Goal: Transaction & Acquisition: Book appointment/travel/reservation

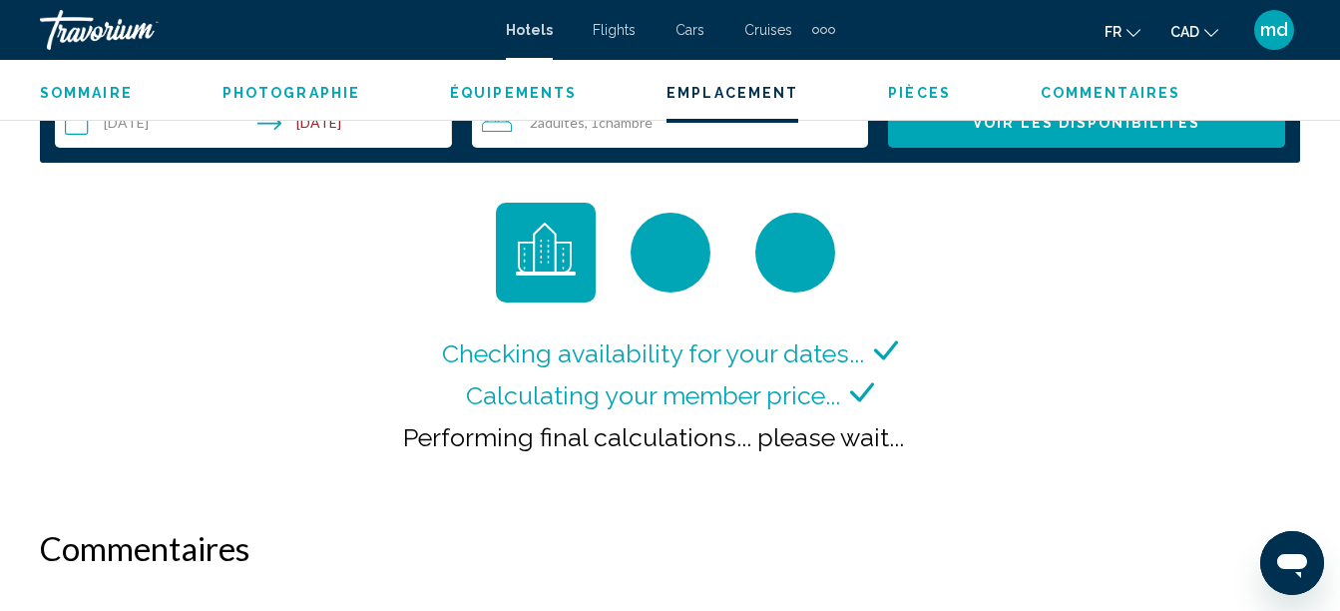
scroll to position [2975, 0]
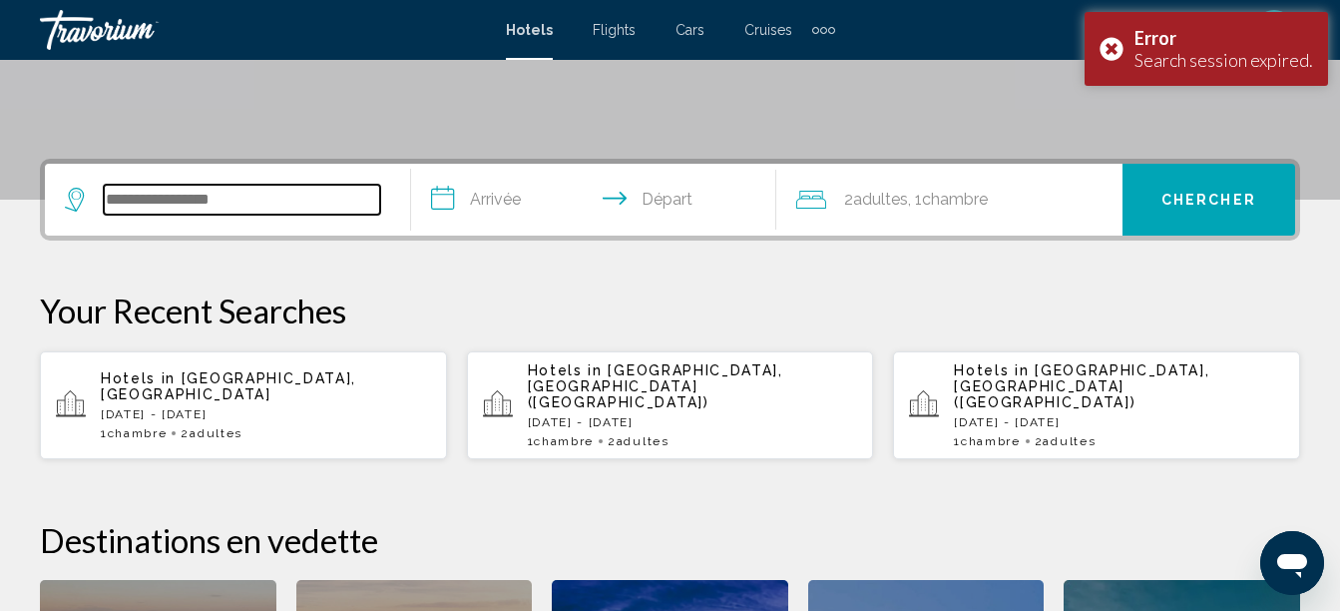
click at [190, 207] on input "Search widget" at bounding box center [242, 200] width 276 height 30
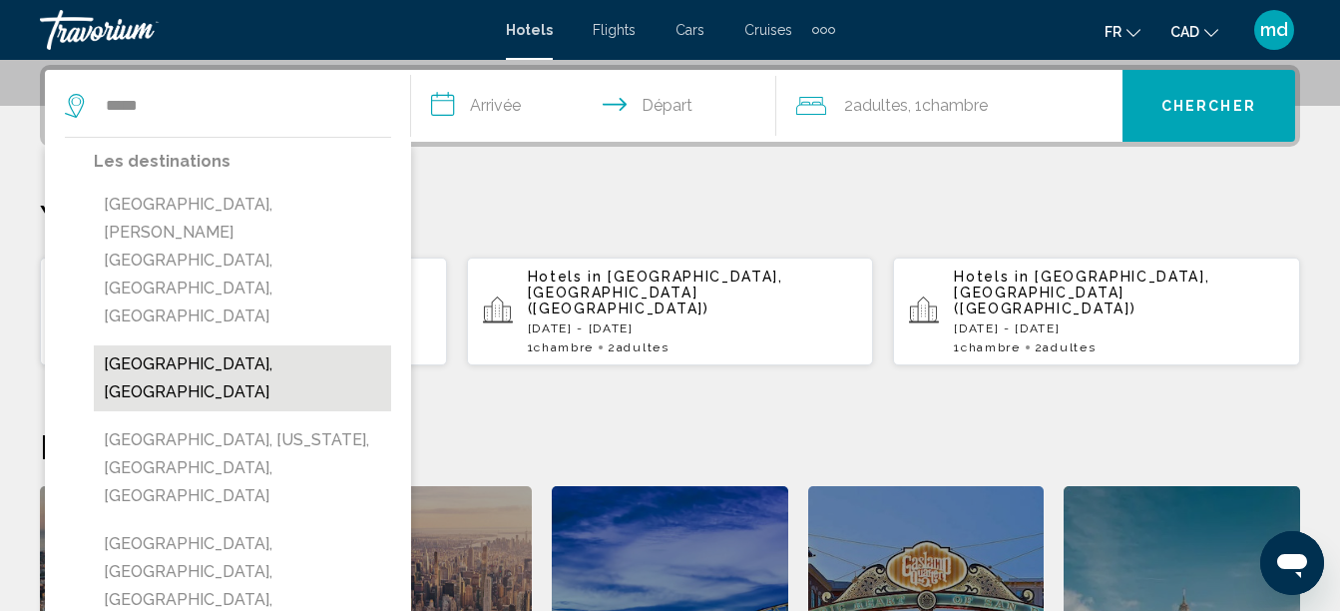
click at [177, 345] on button "Jamaica, Jamaica" at bounding box center [242, 378] width 297 height 66
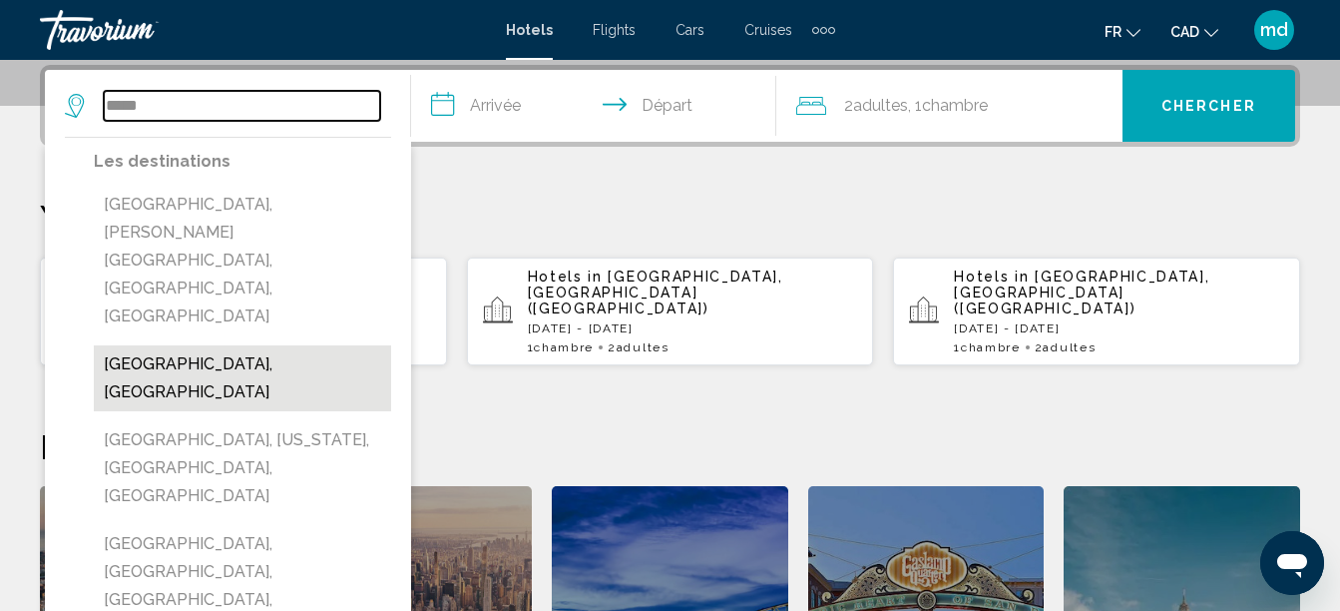
type input "**********"
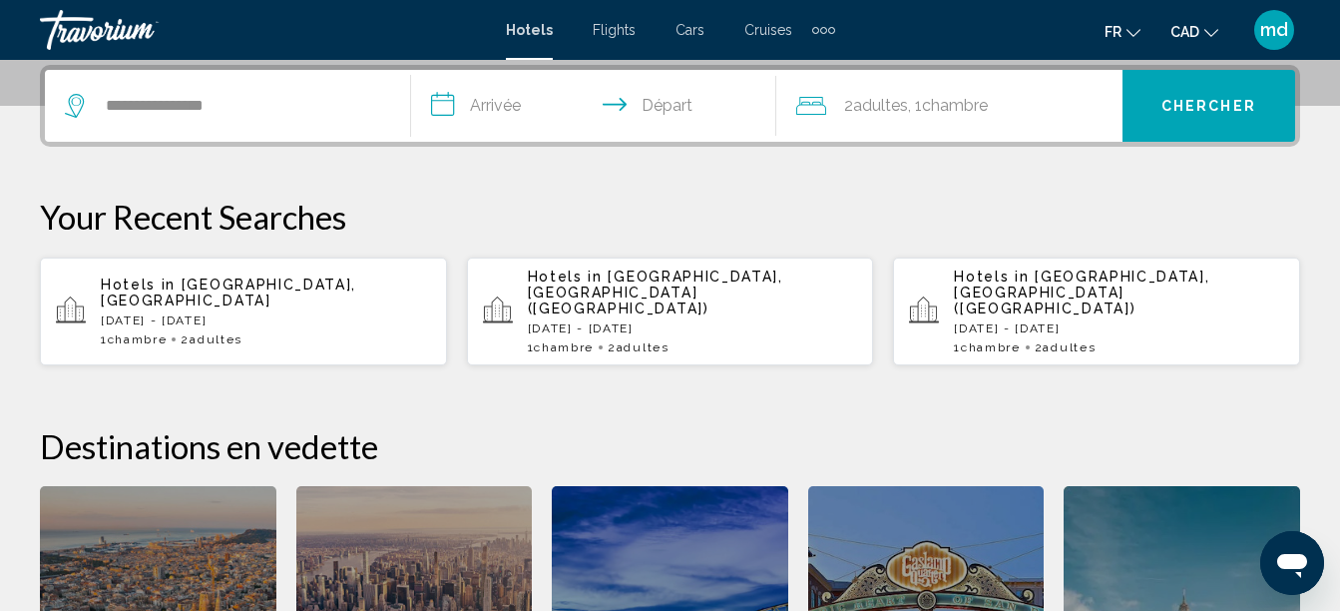
click at [528, 101] on input "**********" at bounding box center [598, 109] width 374 height 78
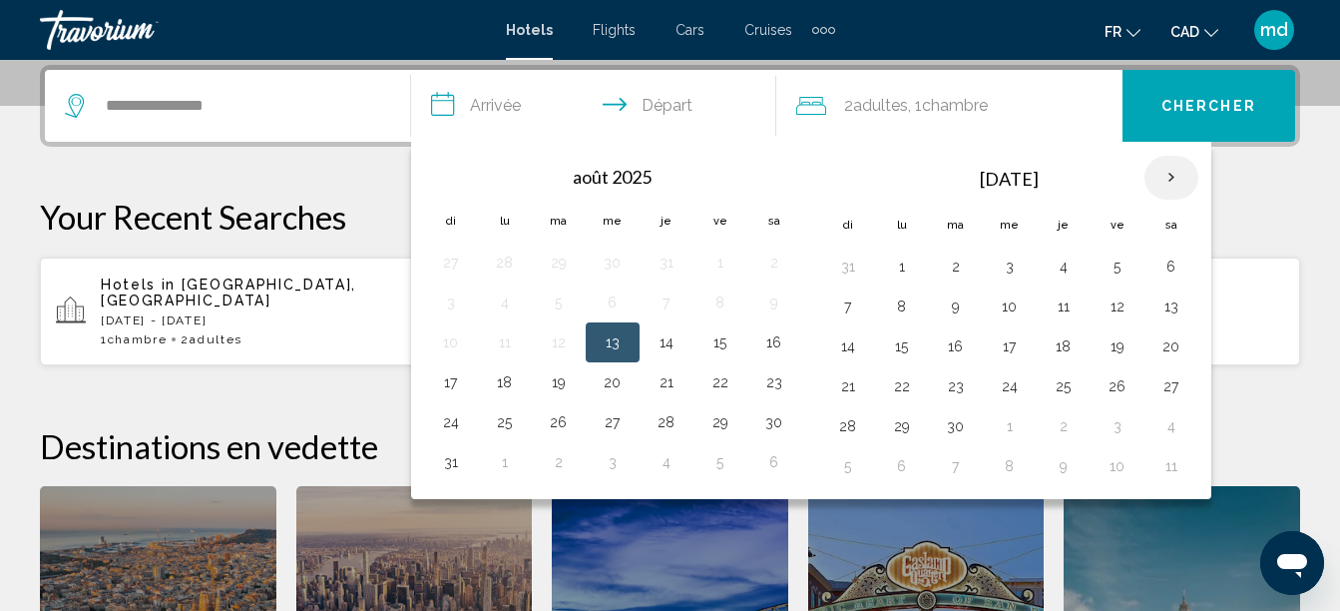
click at [1162, 167] on th "Next month" at bounding box center [1172, 178] width 54 height 44
click at [1161, 166] on th "Next month" at bounding box center [1172, 178] width 54 height 44
click at [892, 309] on button "8" at bounding box center [902, 306] width 32 height 28
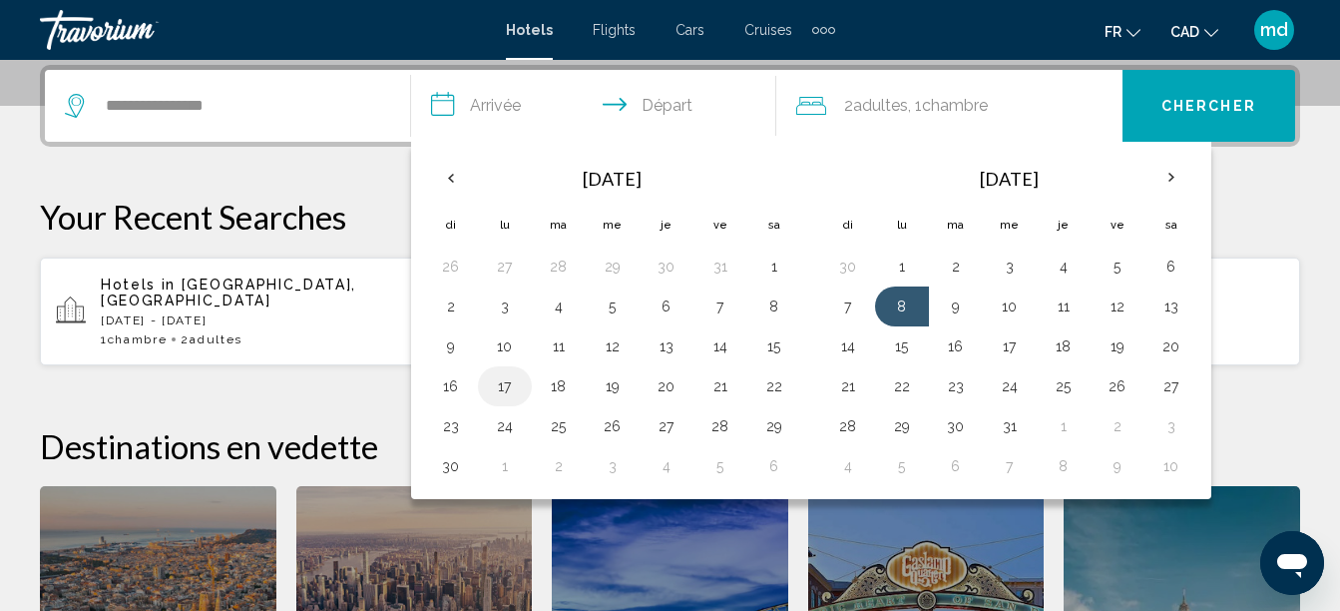
click at [506, 377] on button "17" at bounding box center [505, 386] width 32 height 28
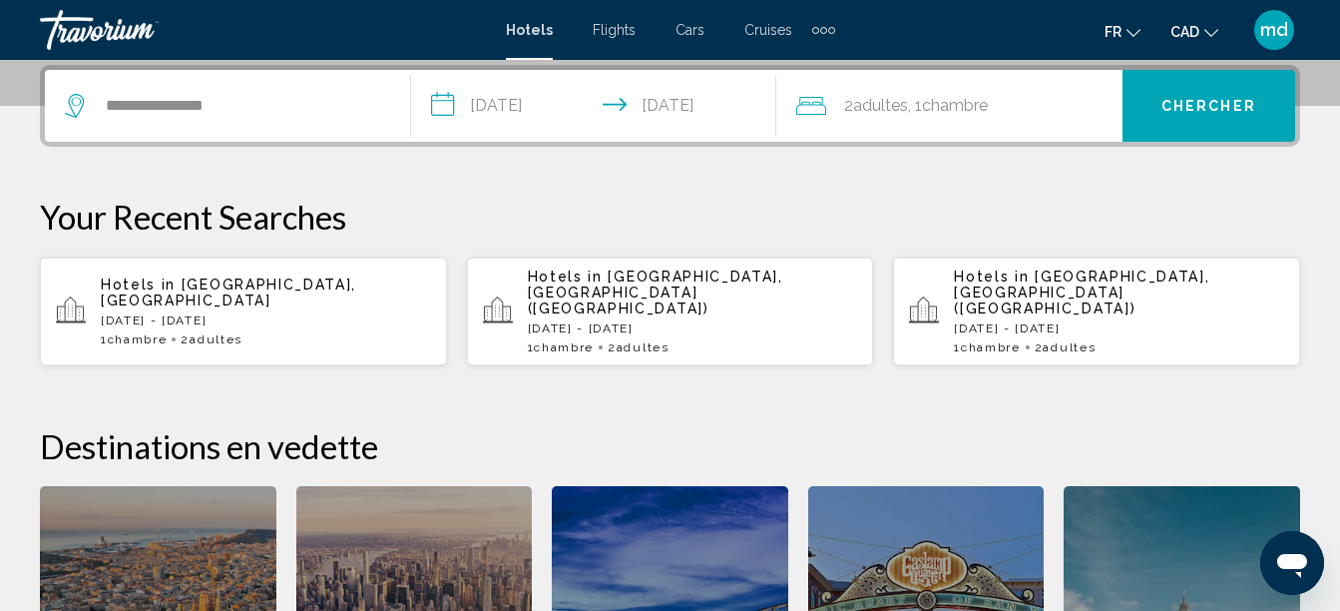
click at [667, 99] on input "**********" at bounding box center [598, 109] width 374 height 78
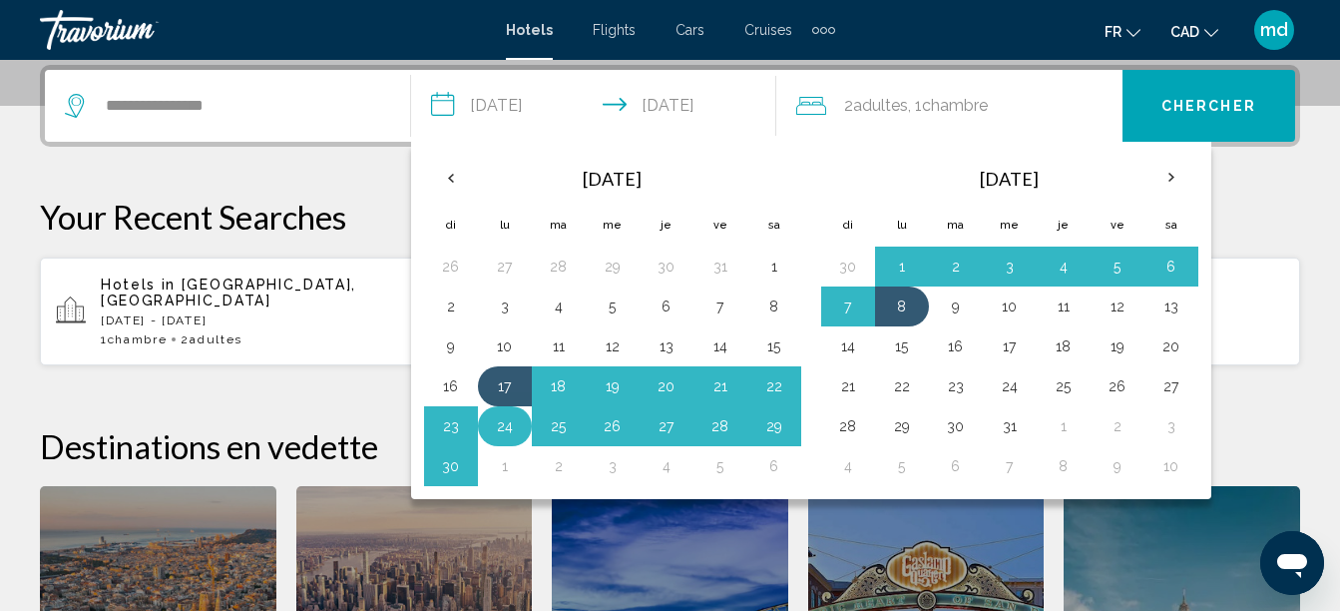
click at [505, 428] on button "24" at bounding box center [505, 426] width 32 height 28
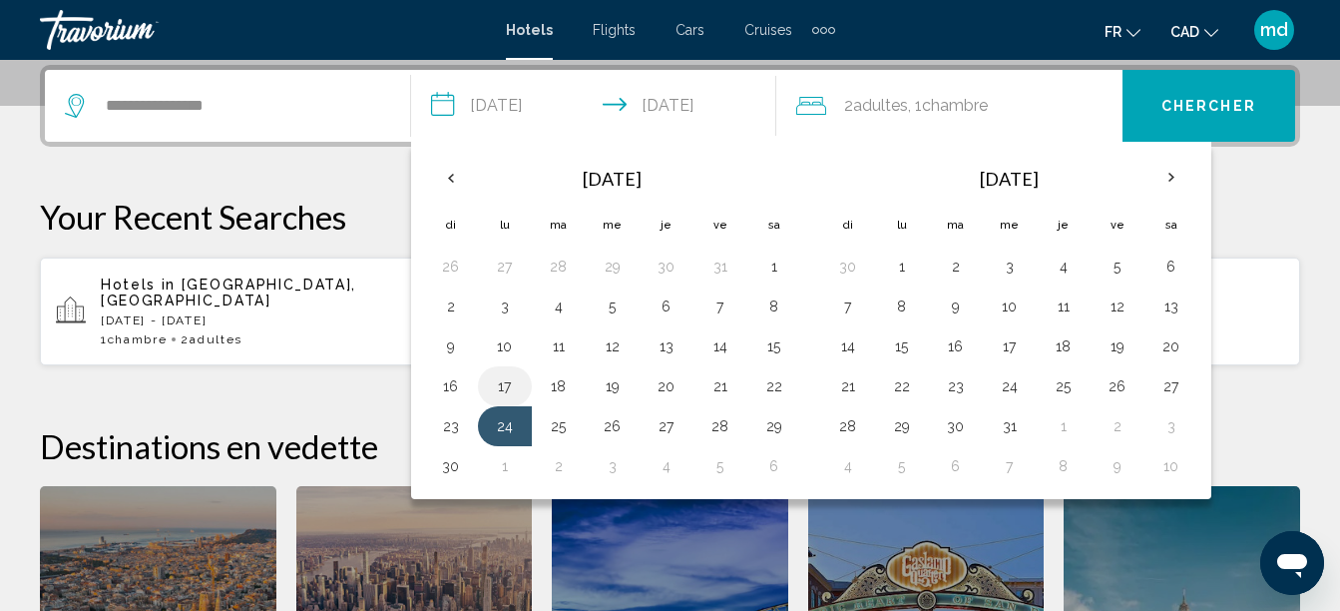
click at [500, 384] on button "17" at bounding box center [505, 386] width 32 height 28
type input "**********"
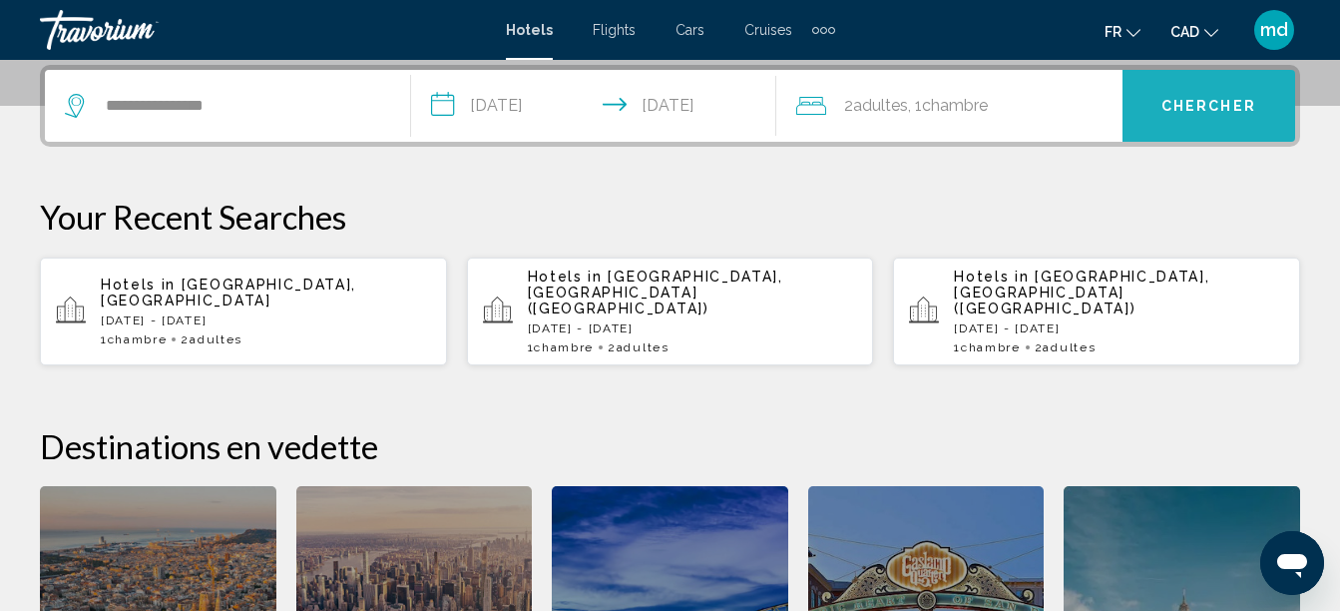
click at [1240, 107] on span "Chercher" at bounding box center [1208, 107] width 95 height 16
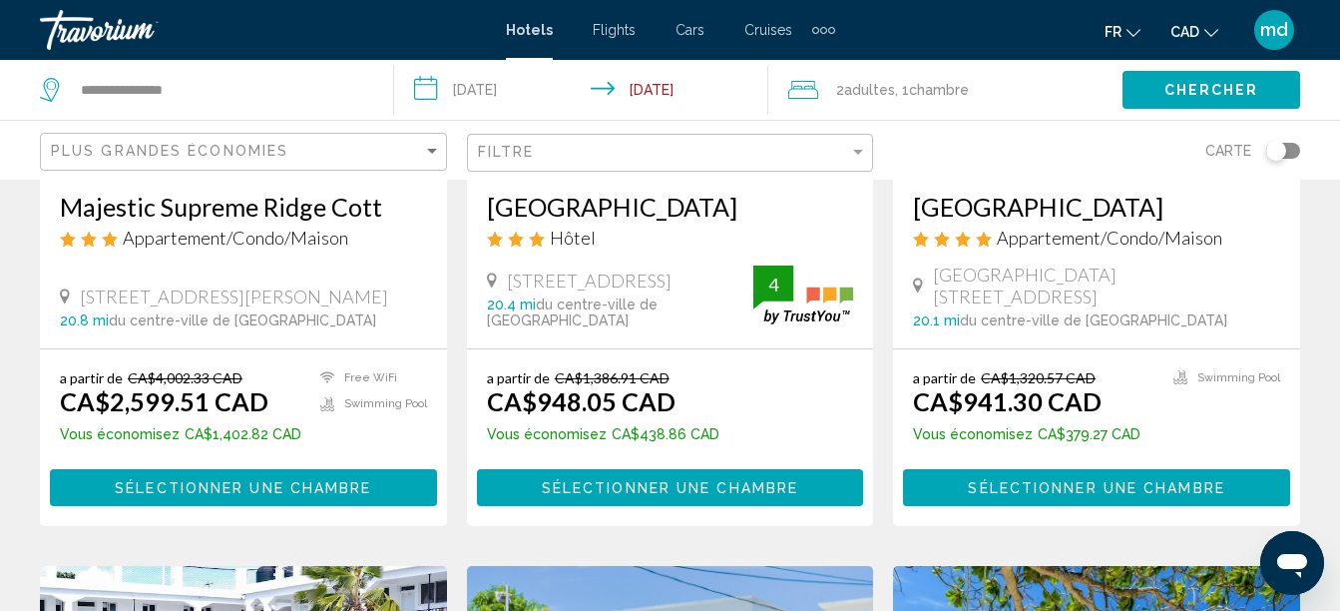
scroll to position [399, 0]
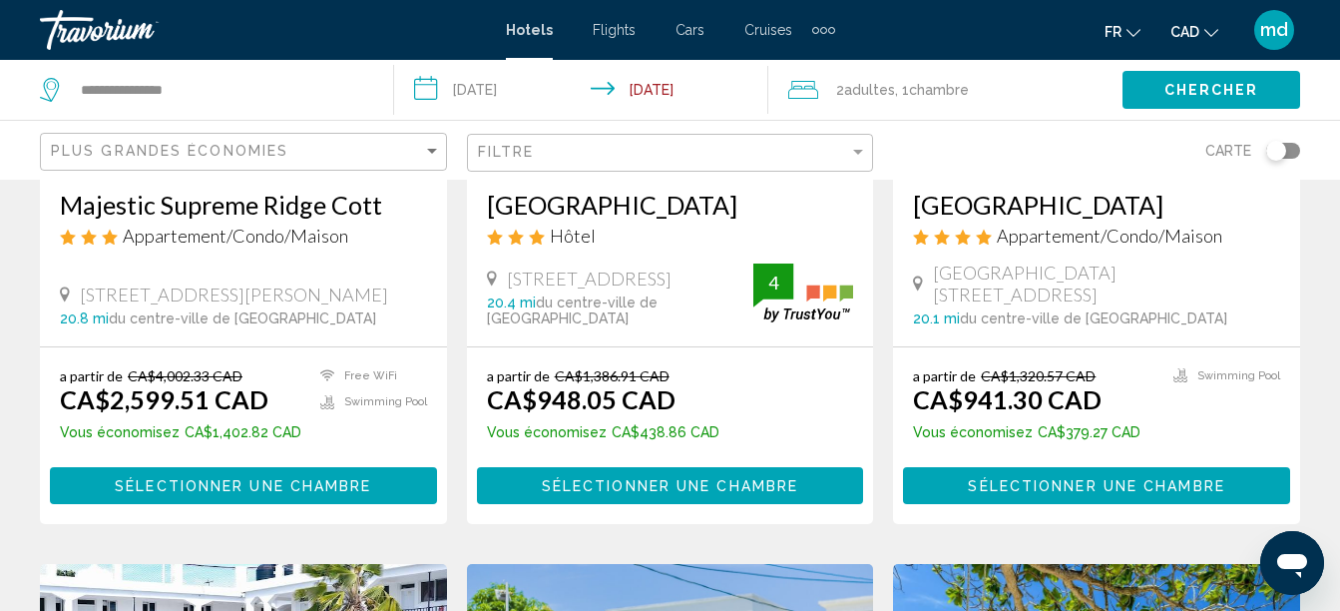
click at [672, 481] on span "Sélectionner une chambre" at bounding box center [670, 486] width 256 height 16
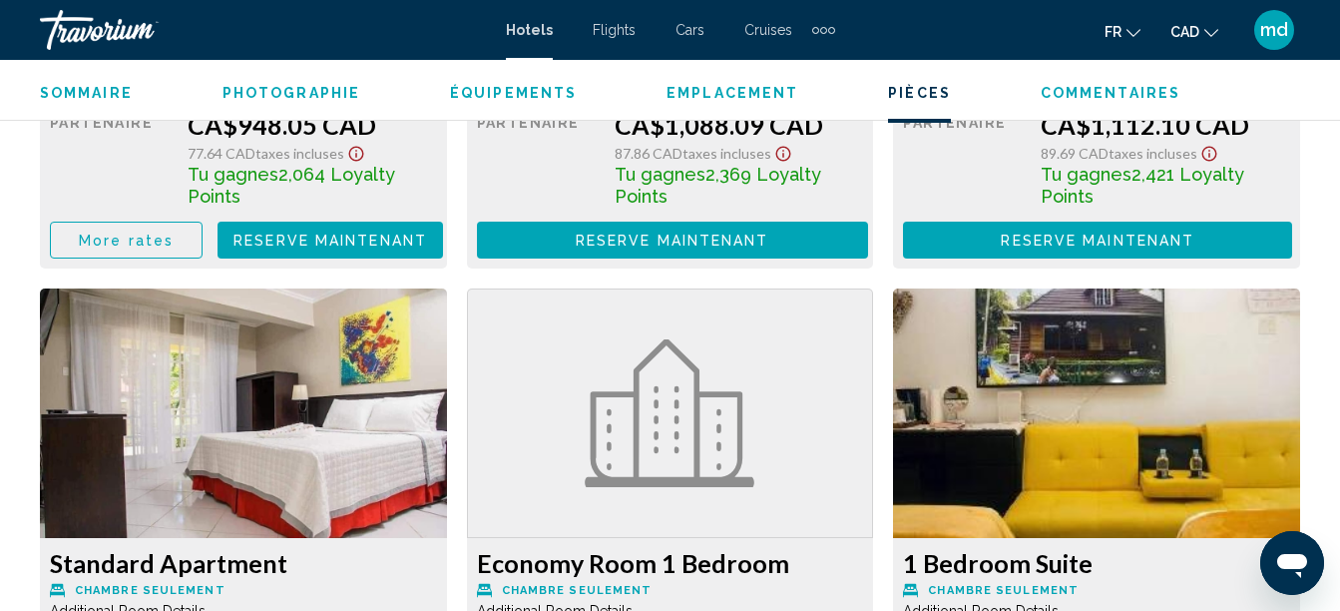
scroll to position [3521, 0]
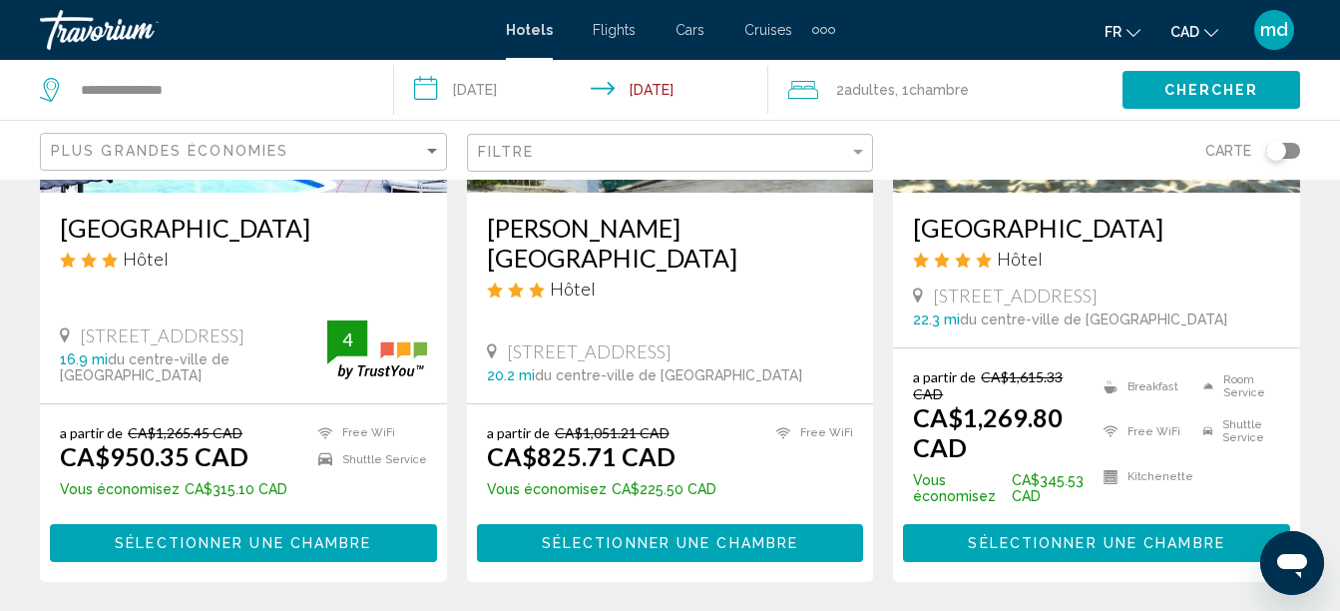
scroll to position [1098, 0]
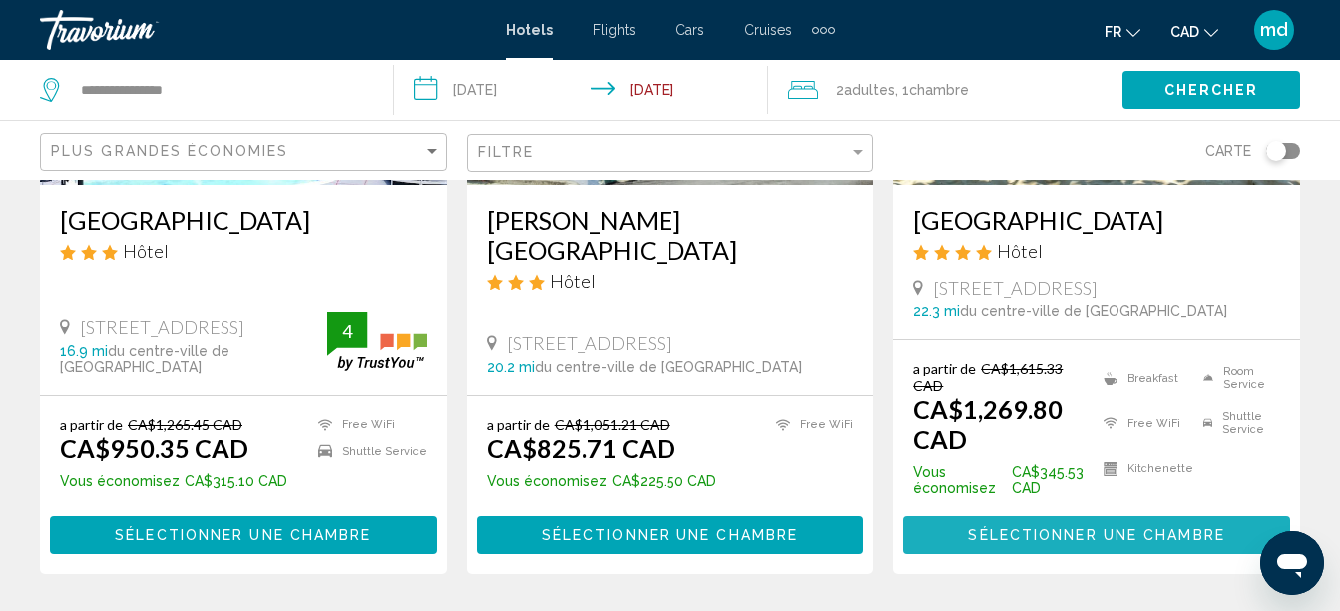
click at [1025, 528] on span "Sélectionner une chambre" at bounding box center [1096, 536] width 256 height 16
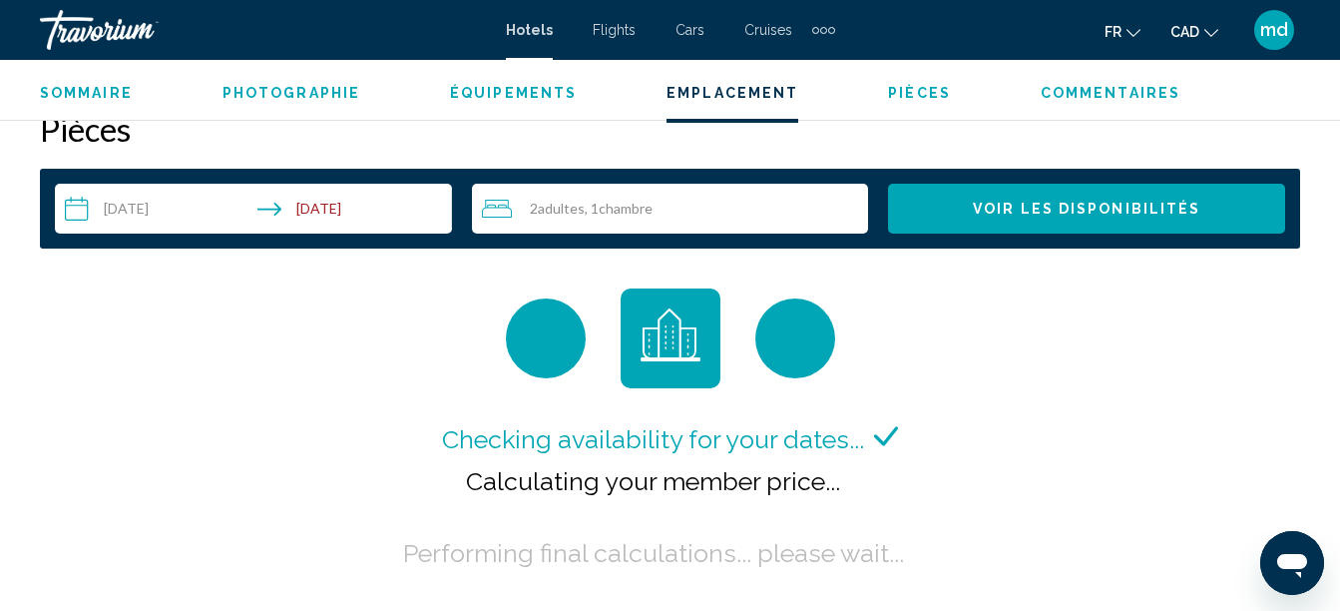
scroll to position [2923, 0]
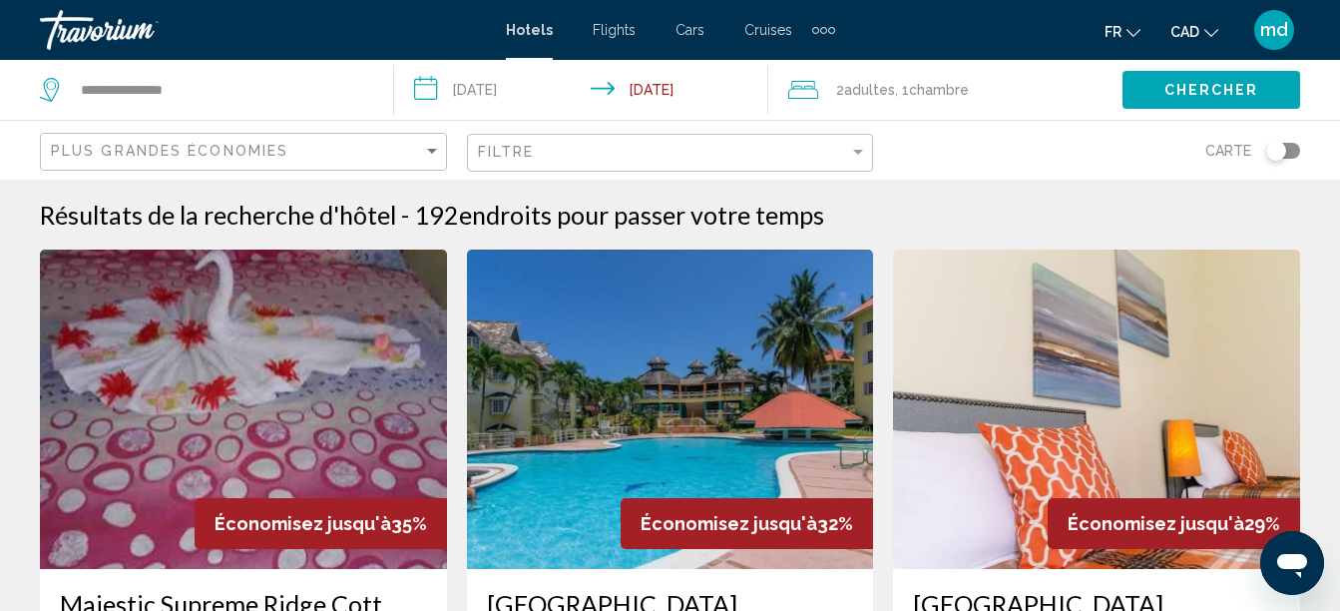
click at [509, 79] on input "**********" at bounding box center [585, 93] width 382 height 66
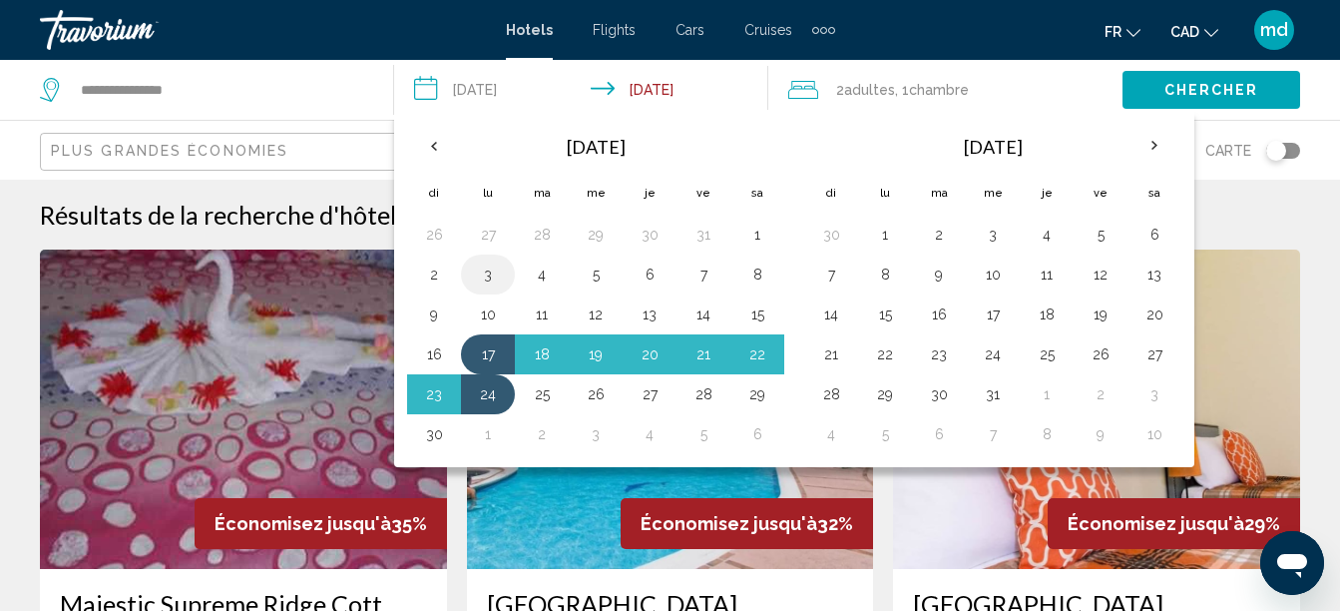
click at [486, 267] on button "3" at bounding box center [488, 274] width 32 height 28
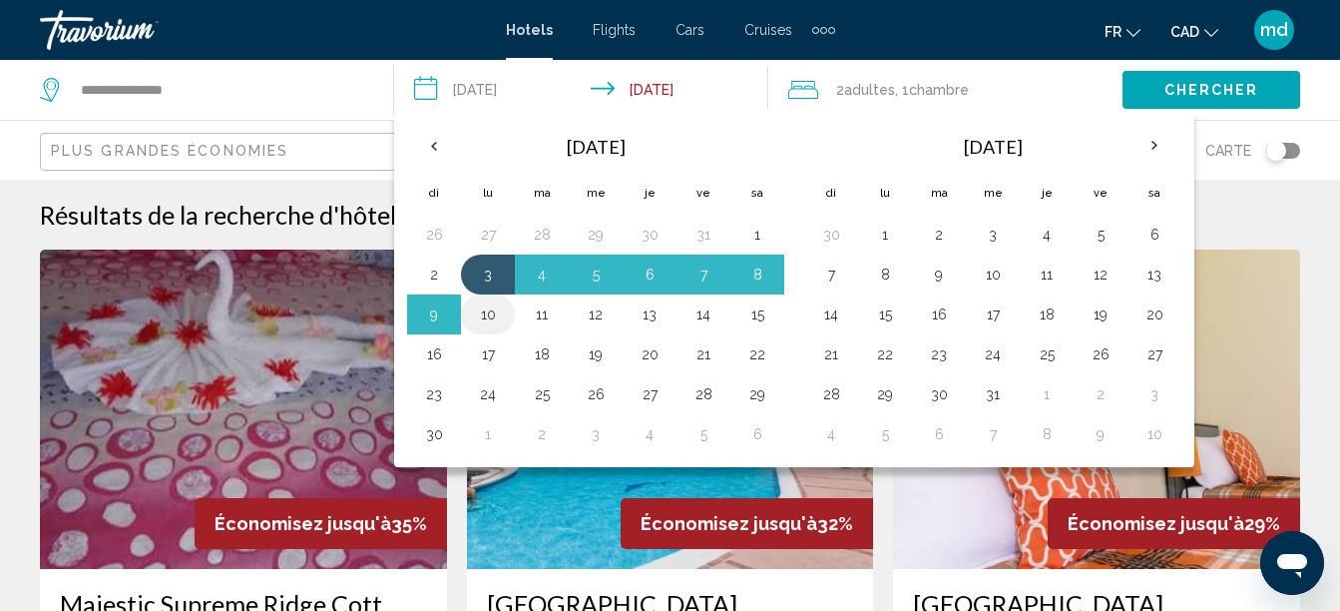
click at [485, 312] on button "10" at bounding box center [488, 314] width 32 height 28
type input "**********"
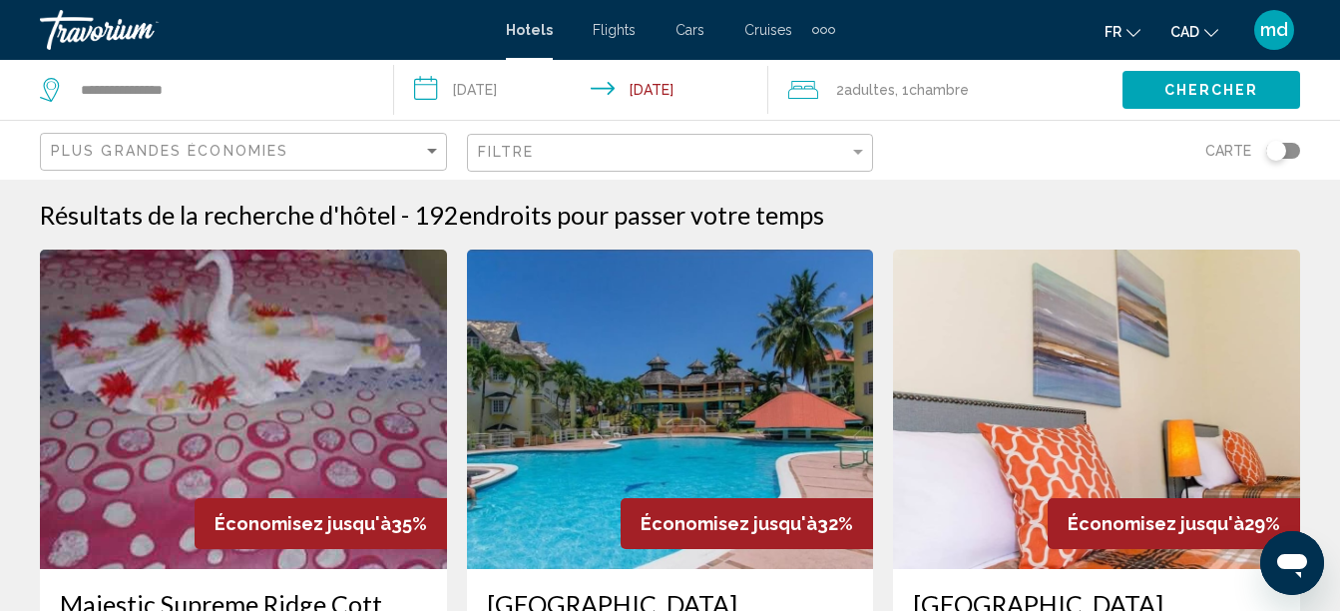
click at [1181, 70] on div "Chercher" at bounding box center [1232, 90] width 218 height 60
click at [1176, 91] on span "Chercher" at bounding box center [1211, 91] width 95 height 16
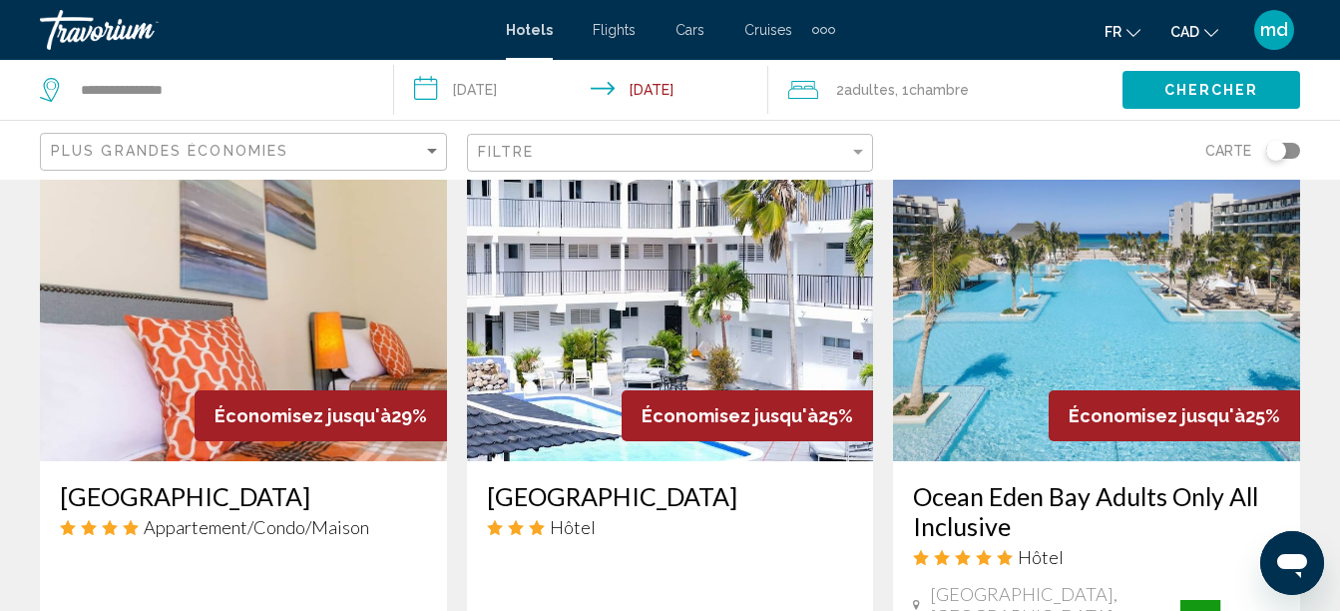
scroll to position [898, 0]
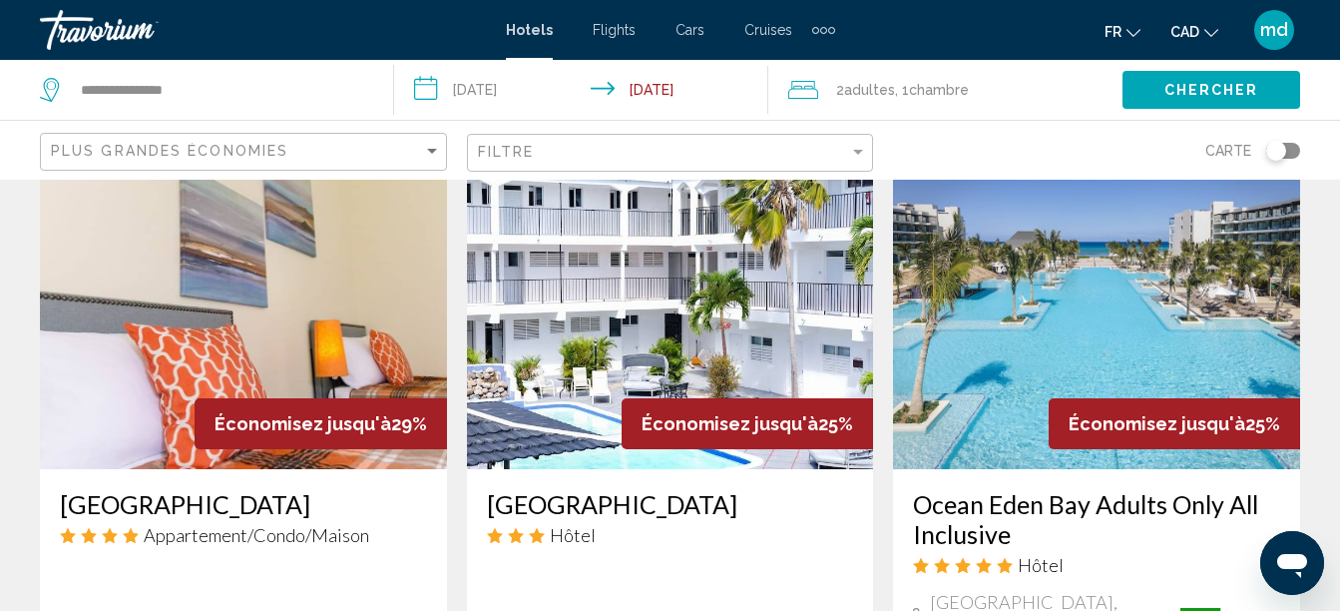
click at [938, 344] on img "Main content" at bounding box center [1096, 309] width 407 height 319
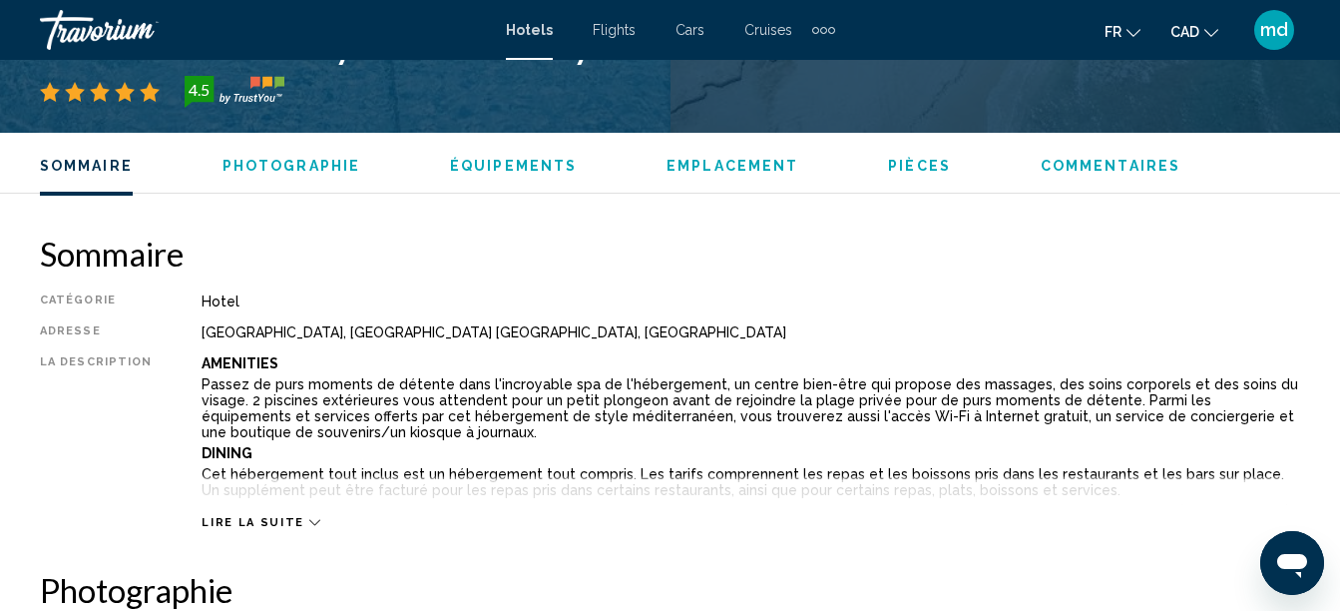
scroll to position [827, 0]
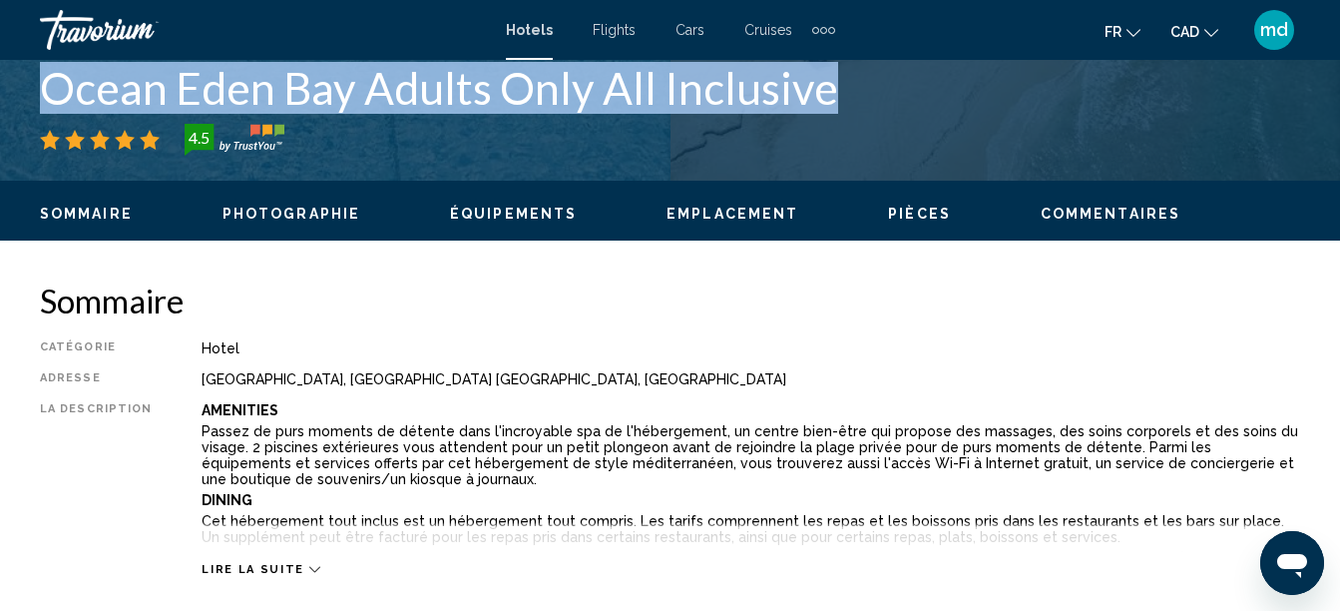
drag, startPoint x: 937, startPoint y: 98, endPoint x: 23, endPoint y: 98, distance: 914.0
click at [23, 98] on div "Falmouth, , Jamaica Ocean Eden Bay Adults Only All Inclusive 4.5 Adresse Mounta…" at bounding box center [670, 101] width 1340 height 120
copy h1 "Ocean Eden Bay Adults Only All Inclusive"
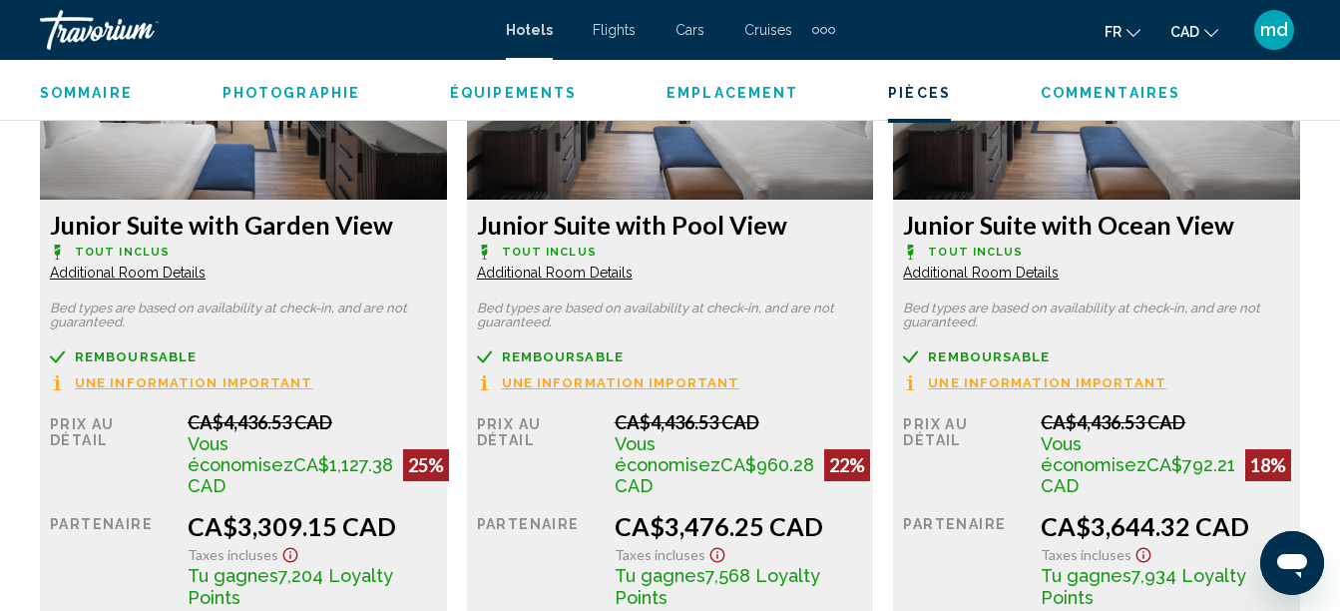
scroll to position [3222, 0]
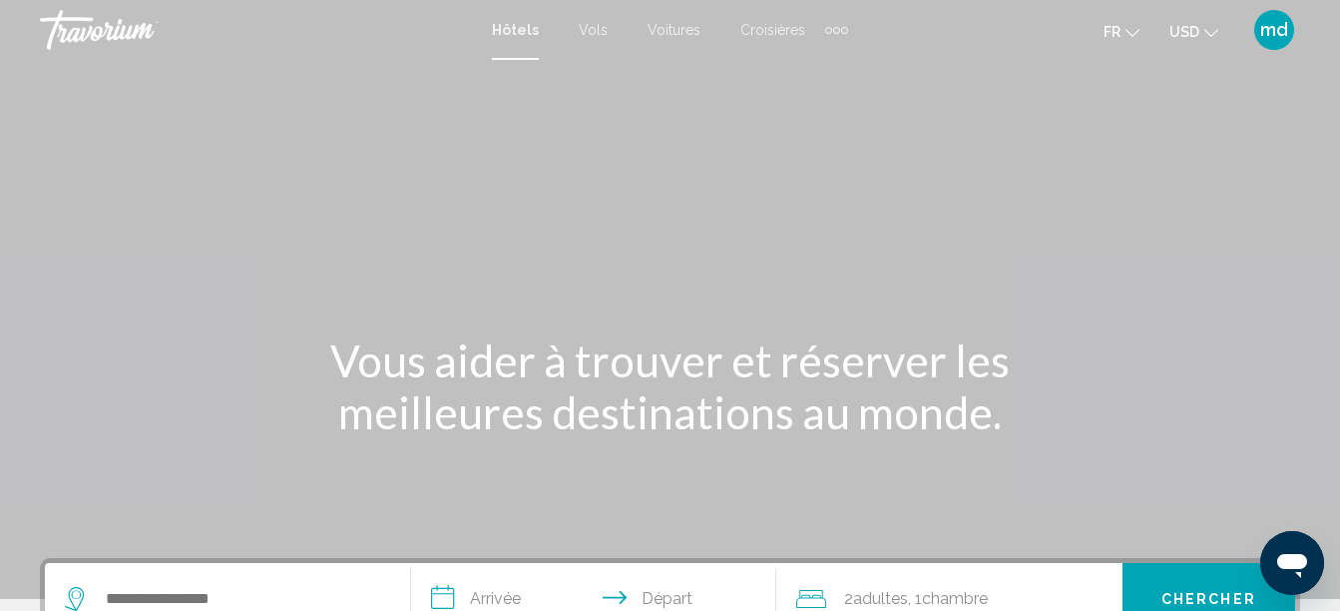
click at [1207, 22] on button "USD USD ($) MXN (Mex$) CAD (Can$) GBP (£) EUR (€) AUD (A$) NZD (NZ$) CNY (CN¥)" at bounding box center [1193, 31] width 49 height 29
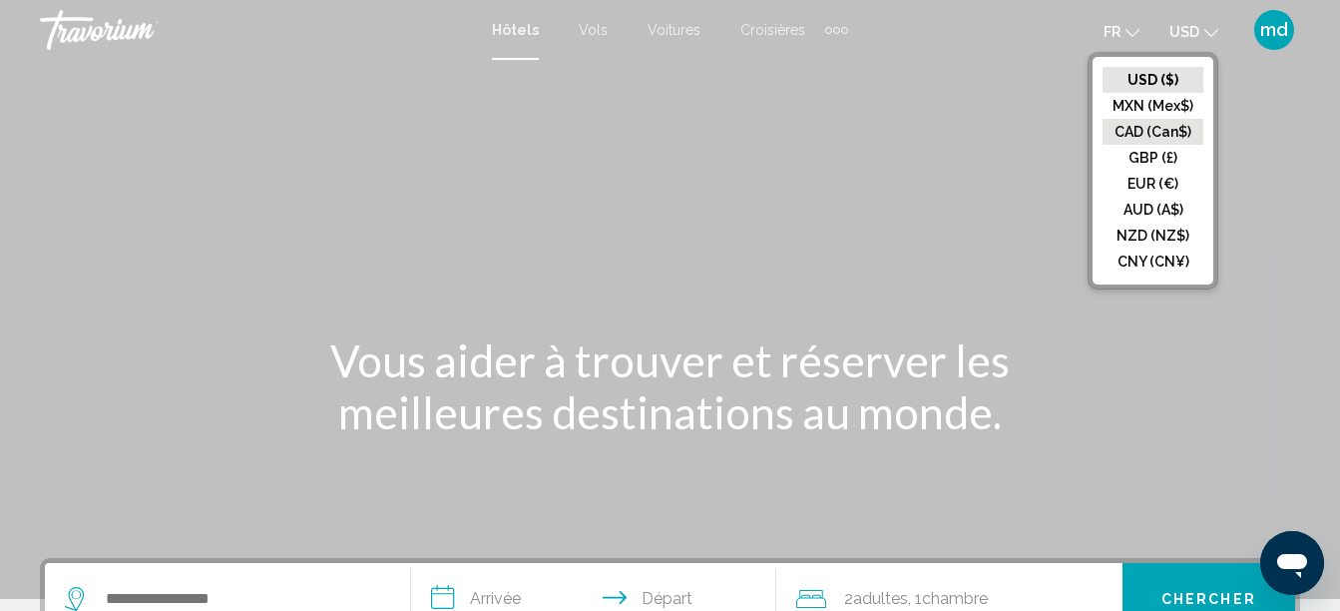
click at [1136, 133] on button "CAD (Can$)" at bounding box center [1153, 132] width 101 height 26
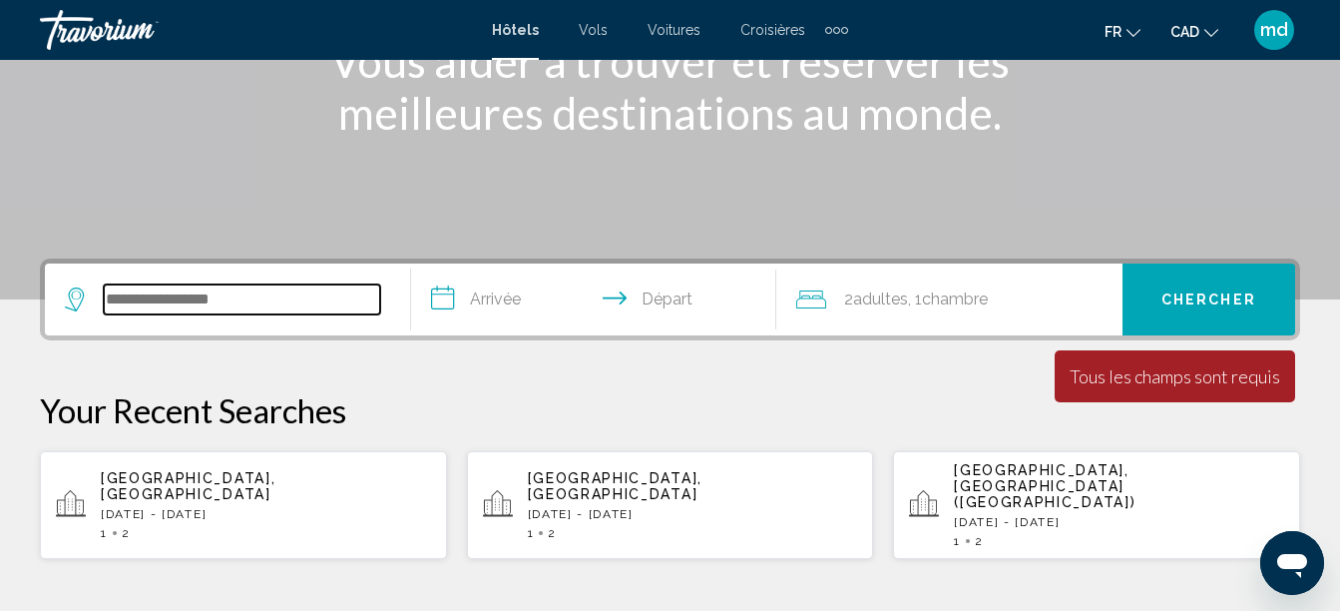
click at [251, 300] on input "Search widget" at bounding box center [242, 299] width 276 height 30
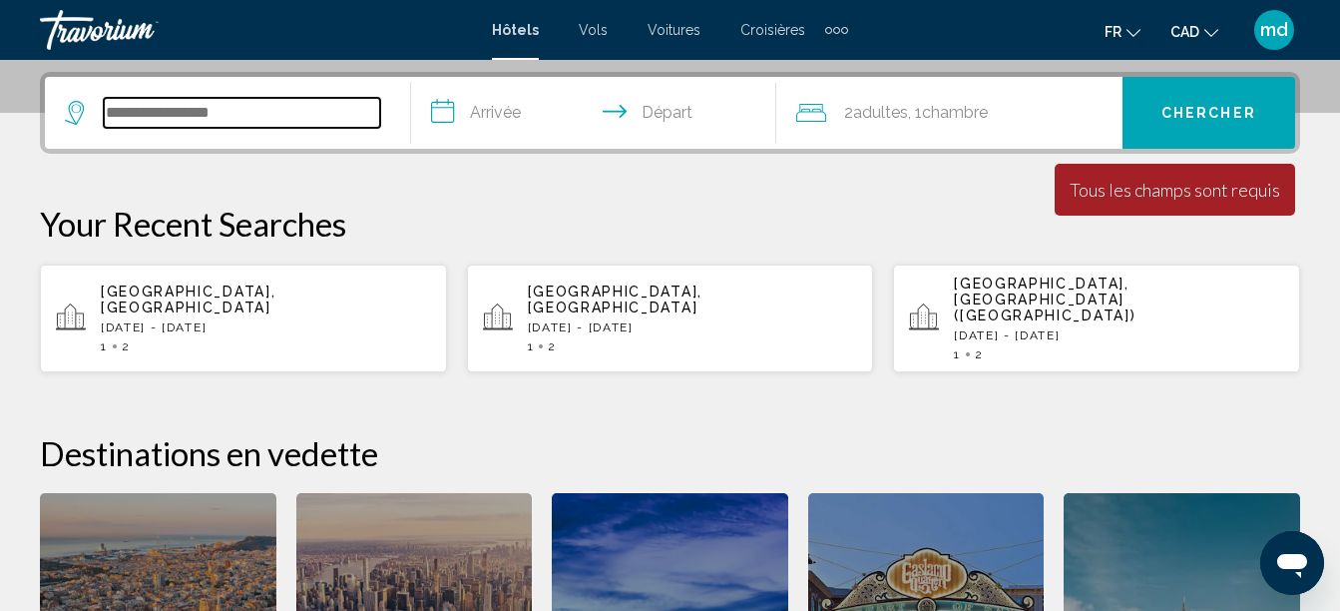
scroll to position [493, 0]
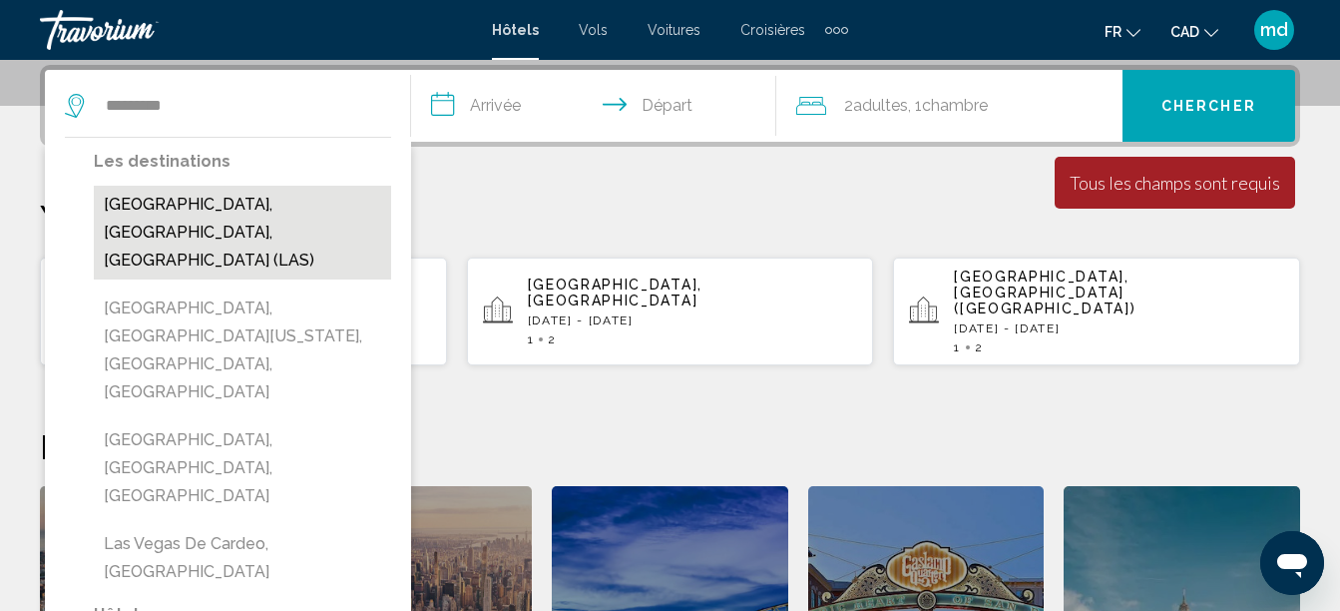
click at [224, 192] on button "Las Vegas, NV, United States (LAS)" at bounding box center [242, 233] width 297 height 94
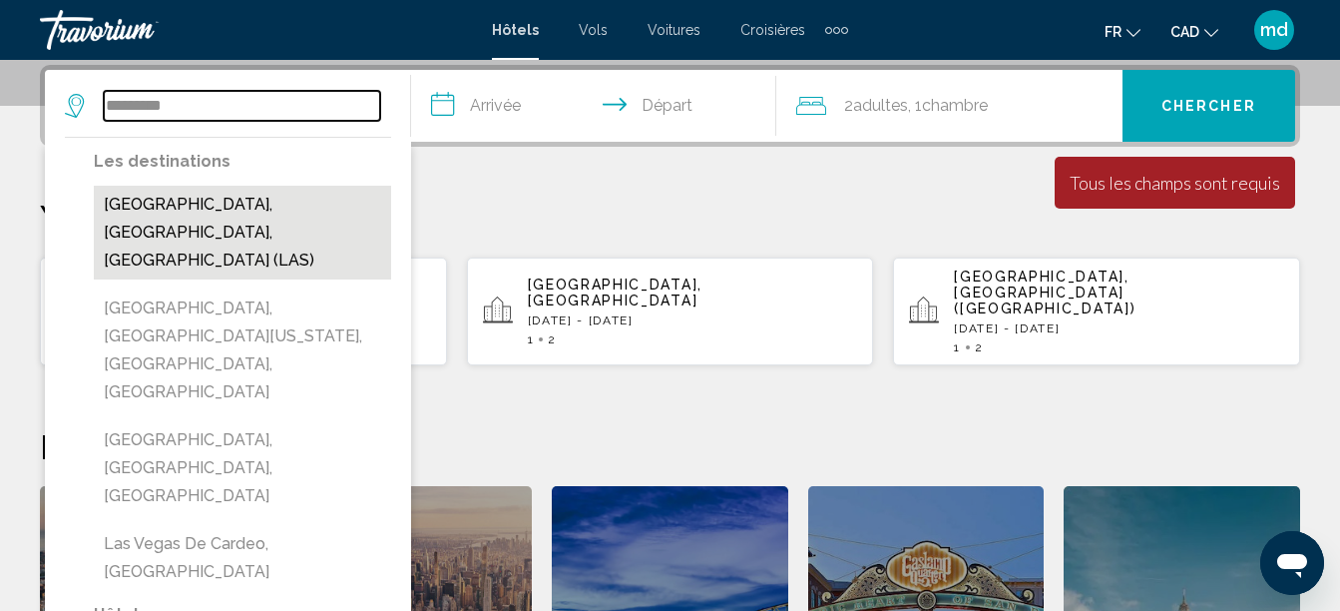
type input "**********"
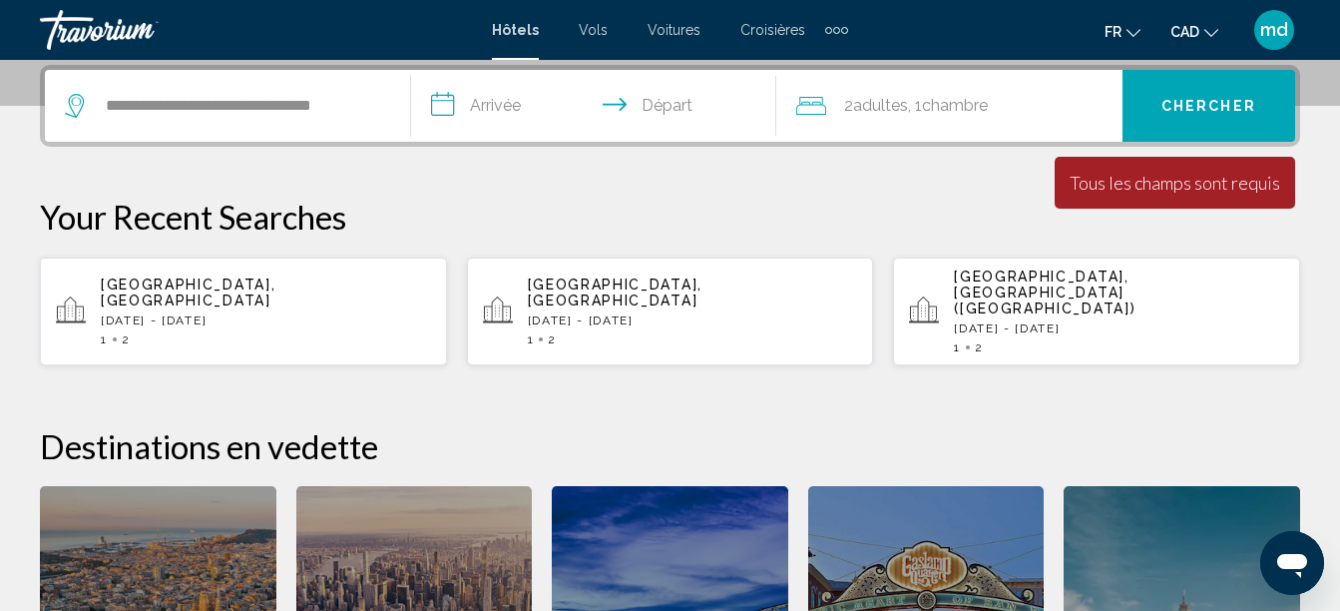
click at [539, 94] on input "**********" at bounding box center [598, 109] width 374 height 78
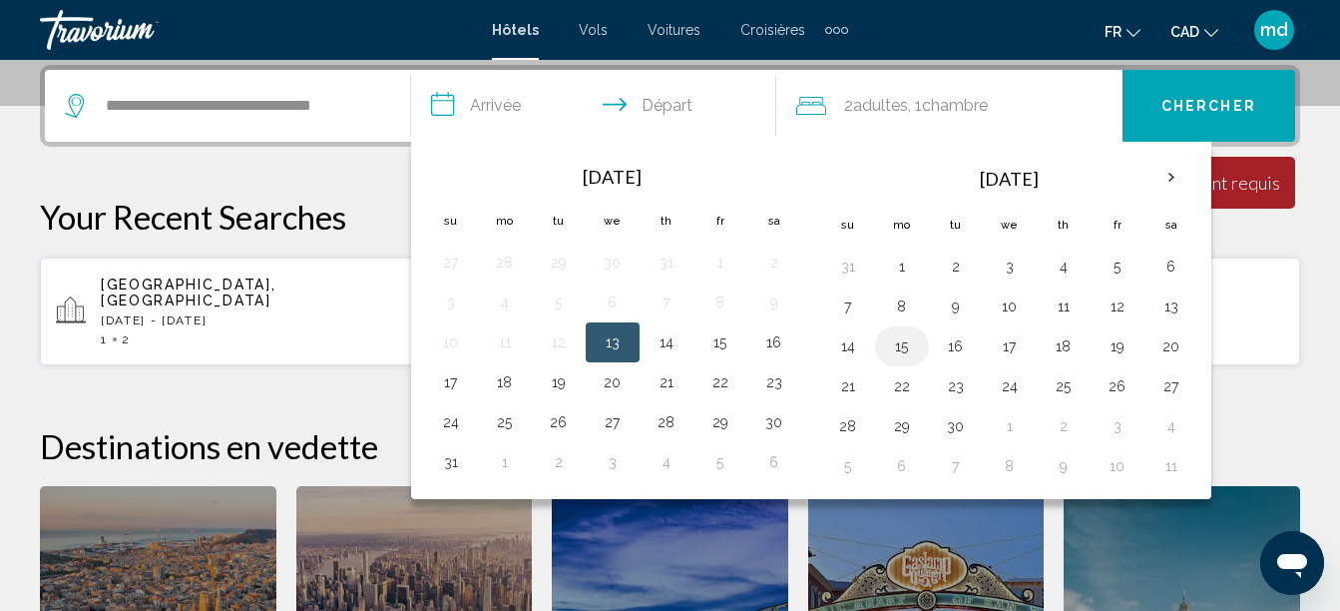
click at [891, 348] on button "15" at bounding box center [902, 346] width 32 height 28
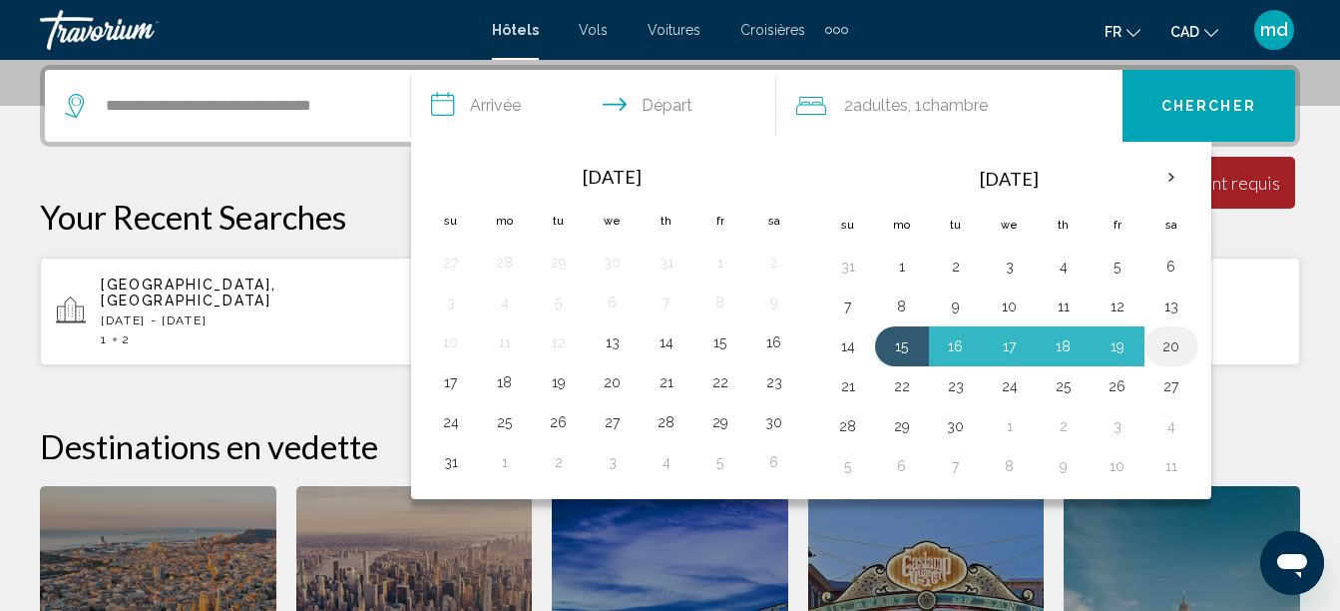
click at [1165, 346] on button "20" at bounding box center [1171, 346] width 32 height 28
type input "**********"
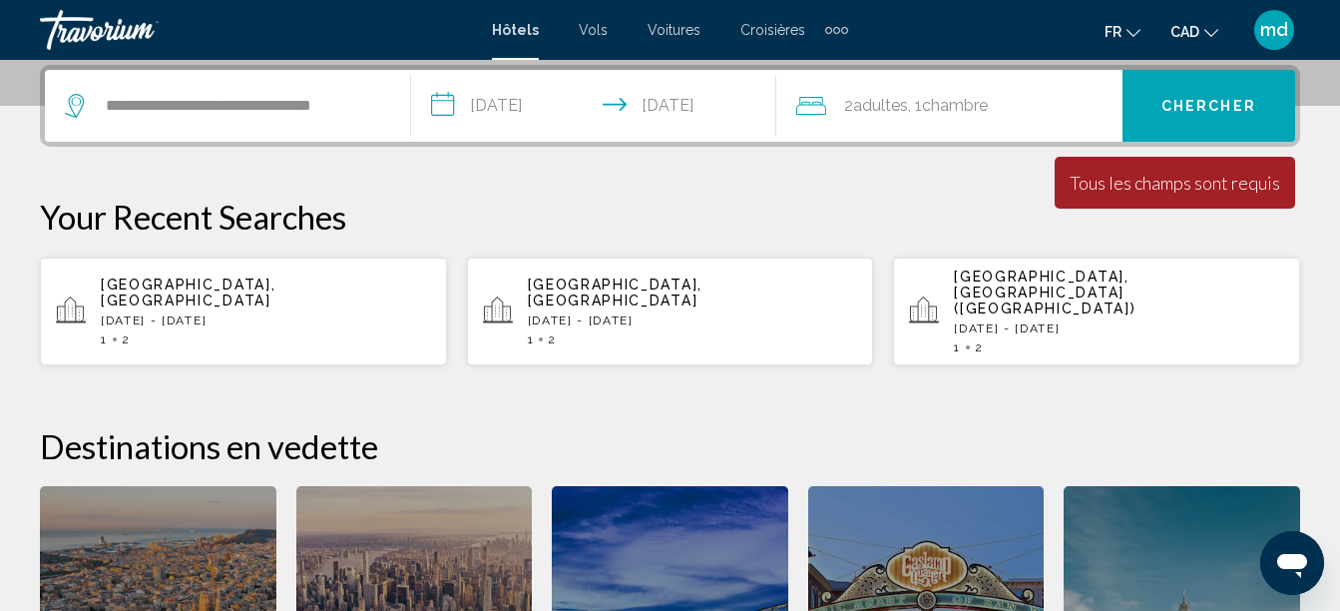
click at [1151, 99] on button "Chercher" at bounding box center [1209, 106] width 173 height 72
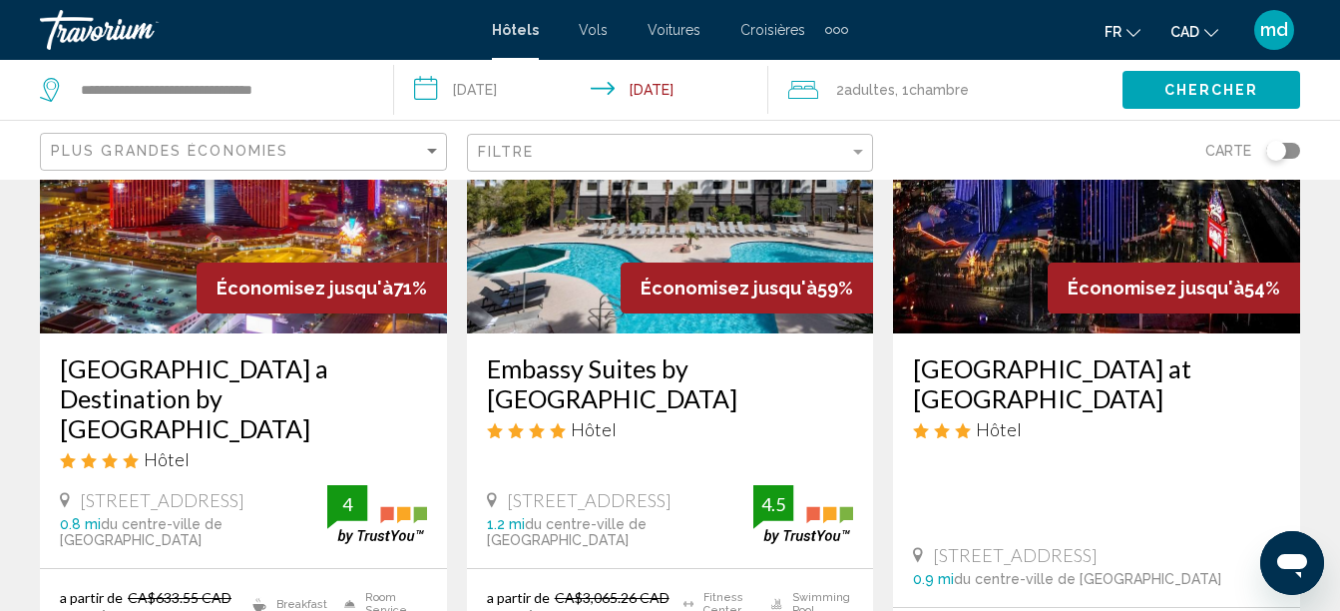
scroll to position [200, 0]
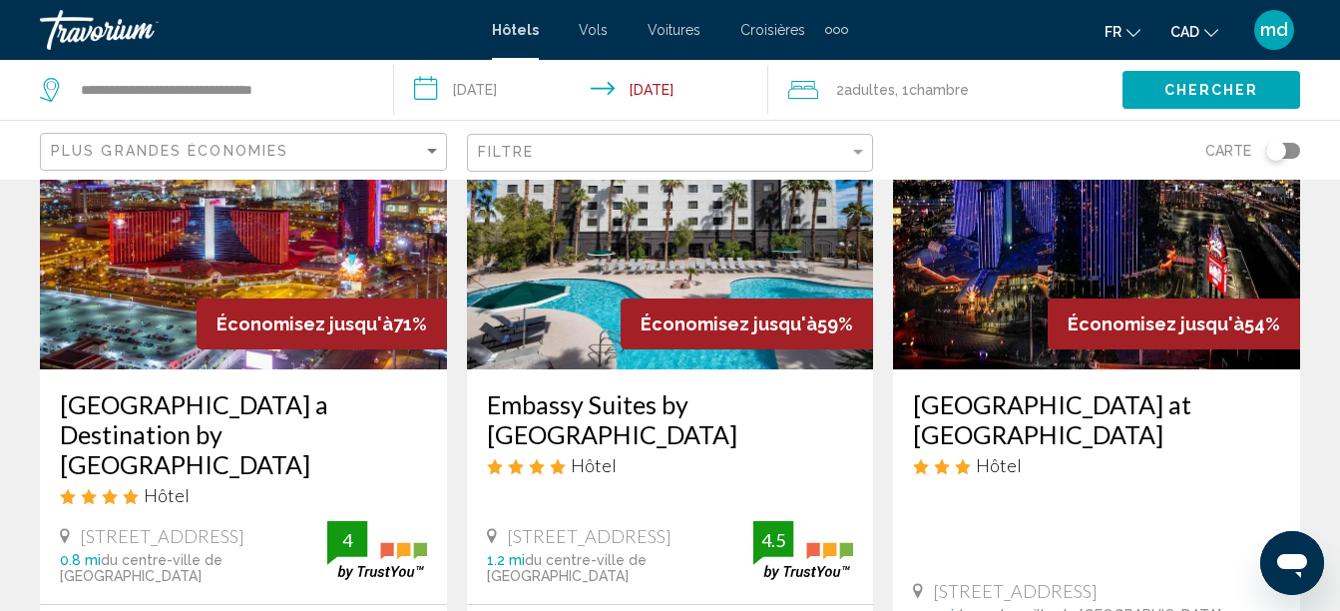
click at [124, 410] on h3 "Rio Hotel & Casino a Destination by Hyatt Hotel" at bounding box center [243, 434] width 367 height 90
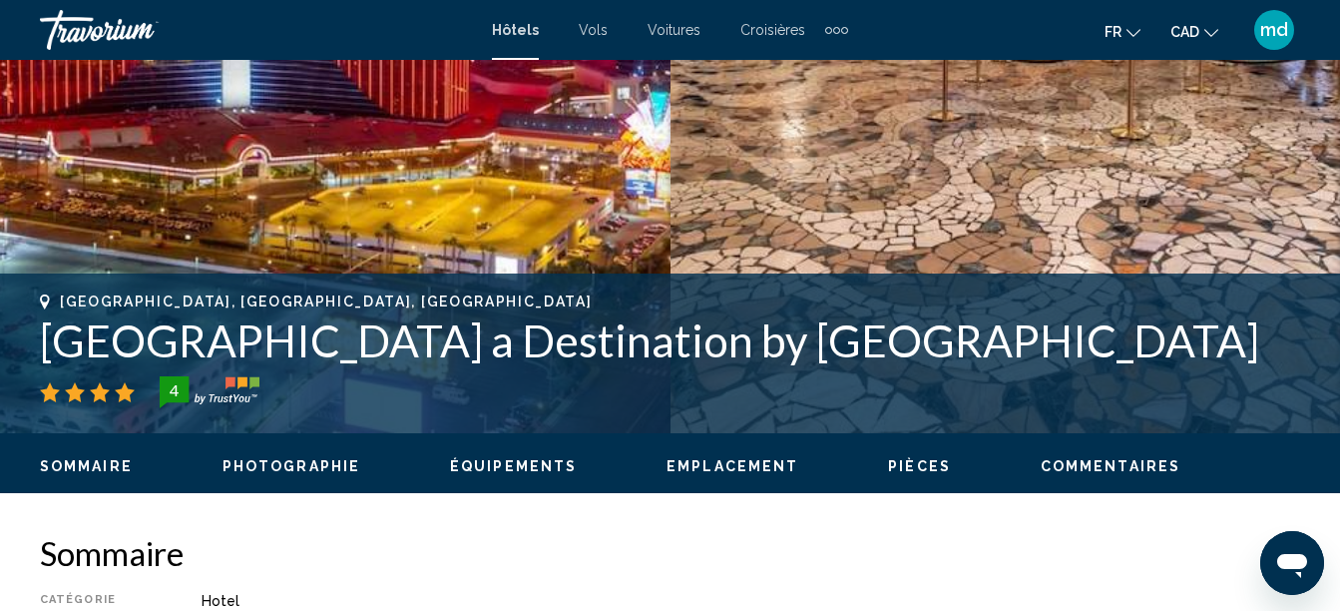
scroll to position [528, 0]
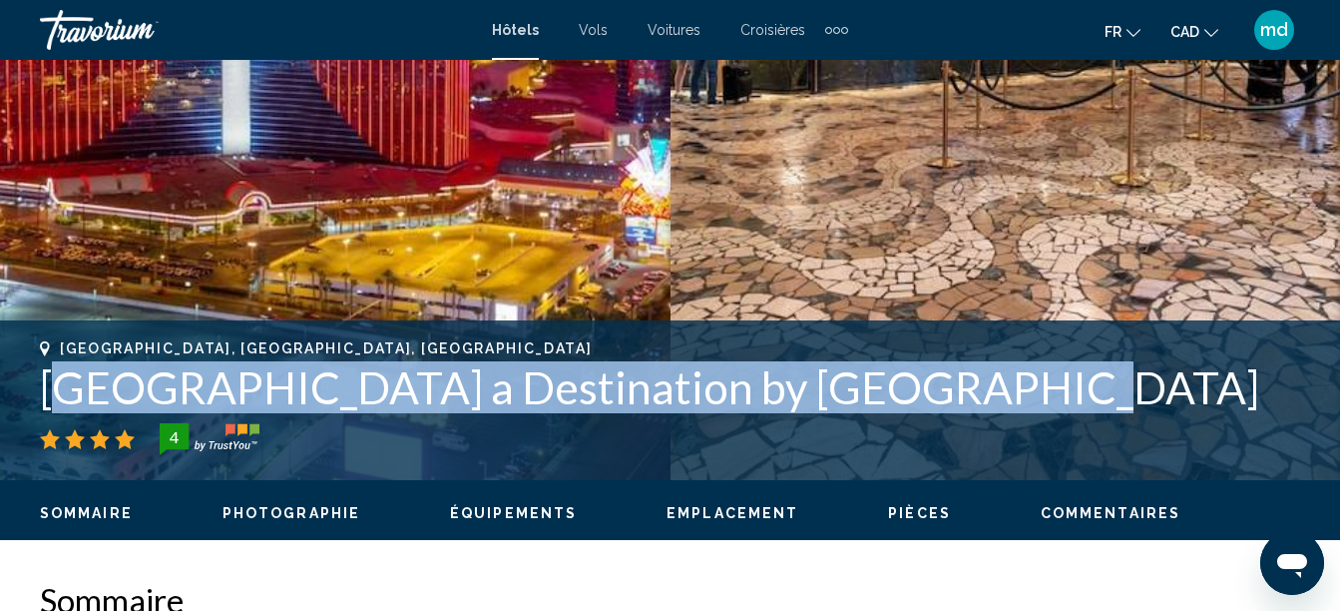
drag, startPoint x: 975, startPoint y: 389, endPoint x: 62, endPoint y: 393, distance: 913.0
click at [62, 393] on h1 "Rio Hotel & Casino a Destination by Hyatt Hotel" at bounding box center [670, 387] width 1260 height 52
drag, startPoint x: 62, startPoint y: 393, endPoint x: 89, endPoint y: 406, distance: 29.9
click at [187, 384] on h1 "Rio Hotel & Casino a Destination by Hyatt Hotel" at bounding box center [670, 387] width 1260 height 52
drag, startPoint x: 42, startPoint y: 390, endPoint x: 980, endPoint y: 379, distance: 938.0
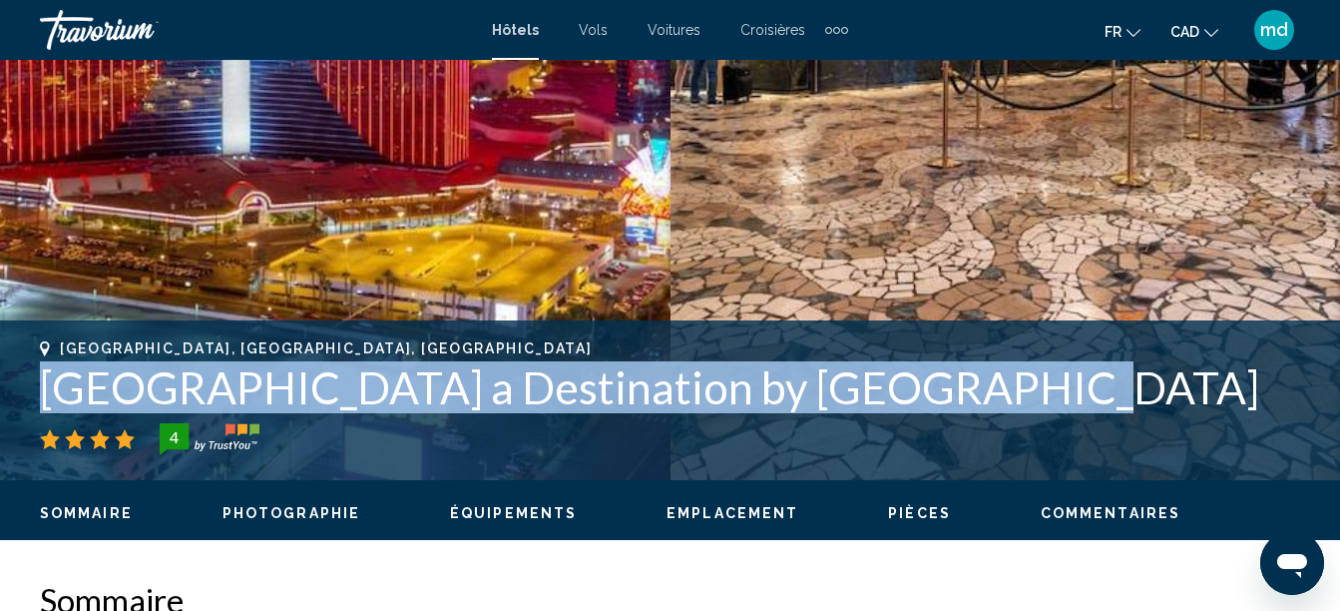
click at [980, 379] on div "Las Vegas, NV, United States Rio Hotel & Casino a Destination by Hyatt Hotel 4 …" at bounding box center [670, 400] width 1340 height 120
copy h1 "Rio Hotel & Casino a Destination by Hyatt Hotel"
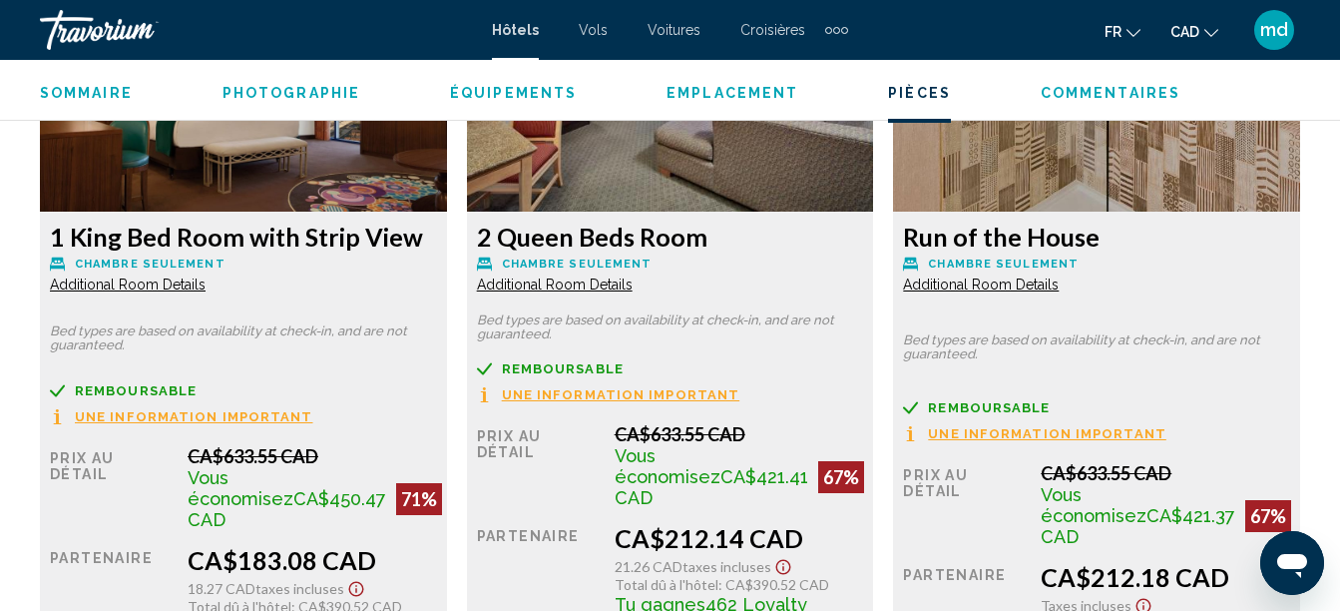
scroll to position [3422, 0]
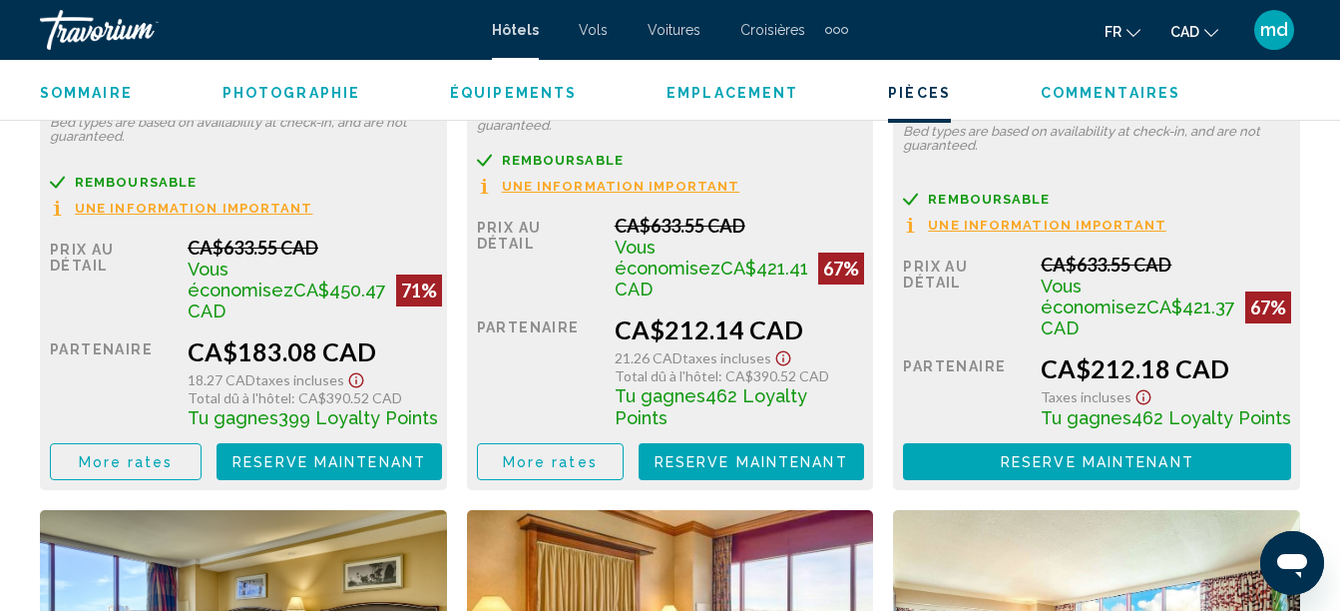
click at [364, 443] on button "Reserve maintenant Plus disponible" at bounding box center [330, 461] width 226 height 37
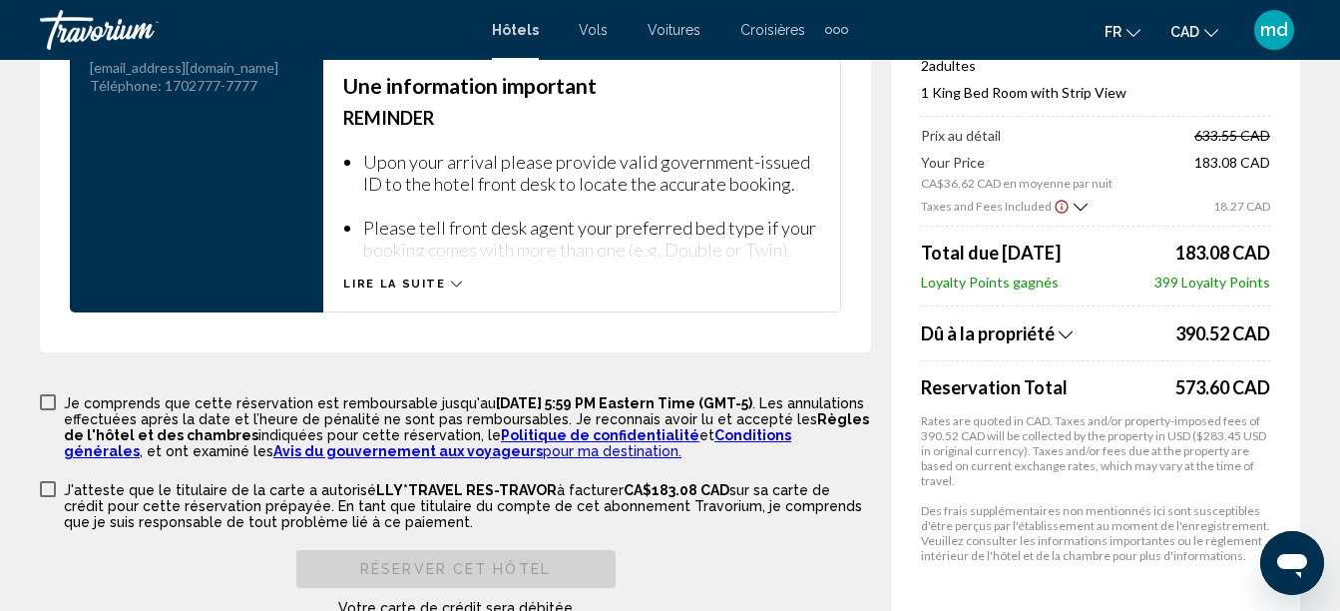
scroll to position [3073, 0]
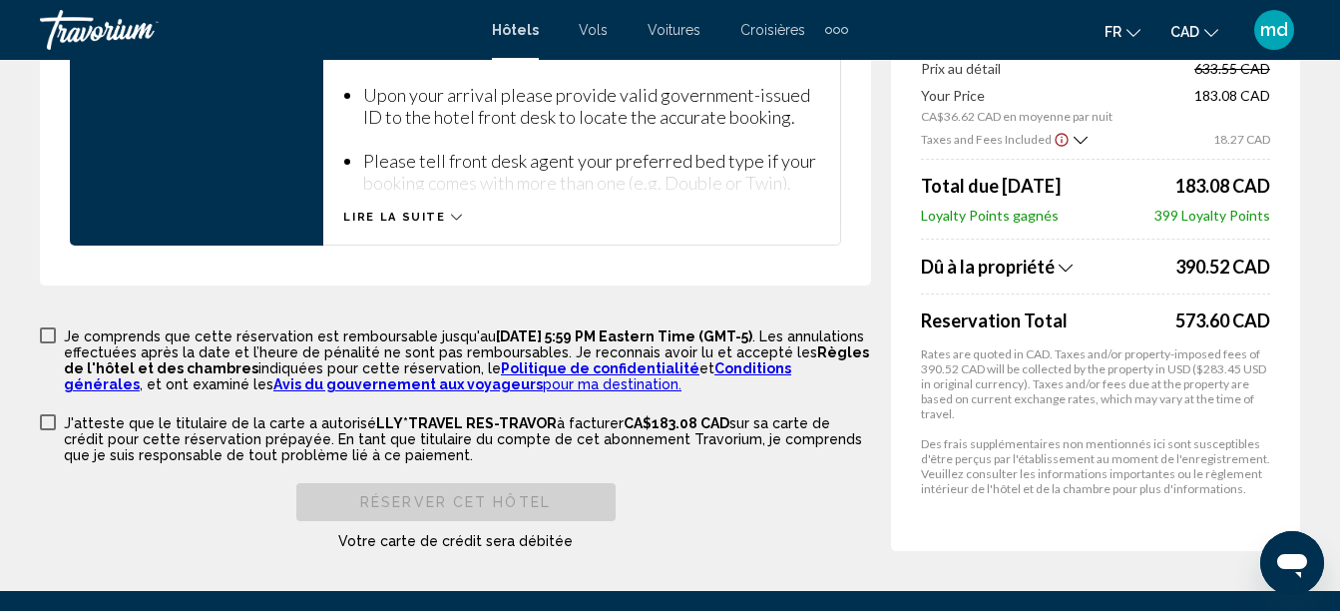
click at [1075, 131] on icon "Show Taxes and Fees breakdown" at bounding box center [1081, 139] width 14 height 17
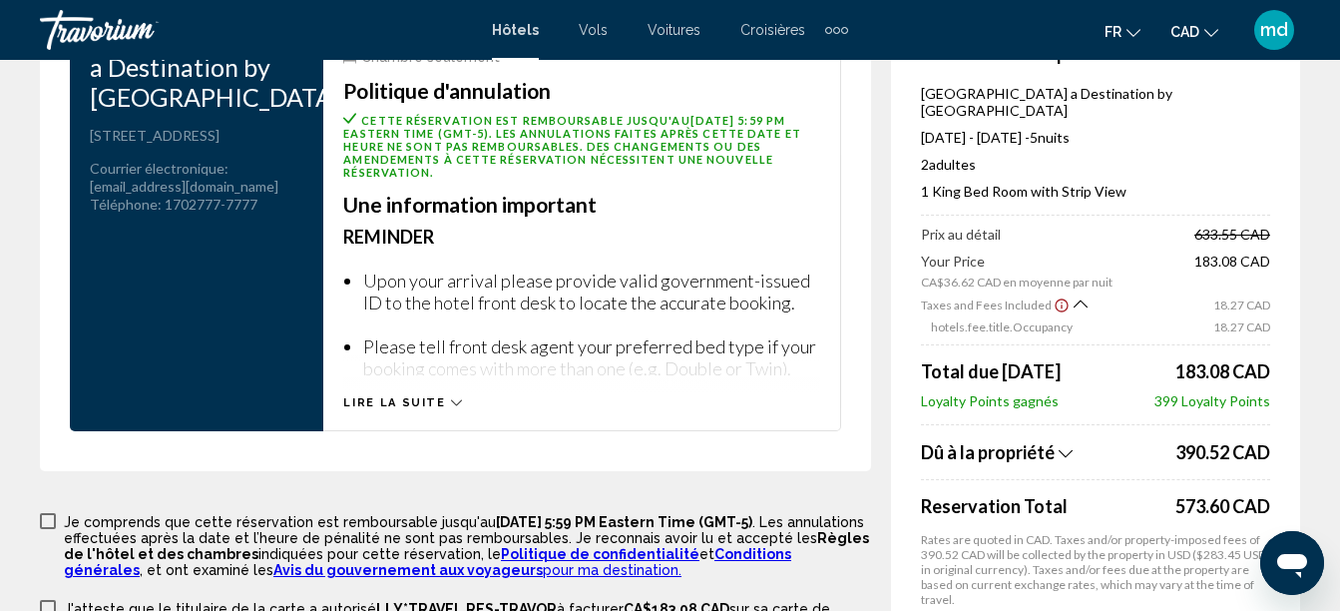
scroll to position [2874, 0]
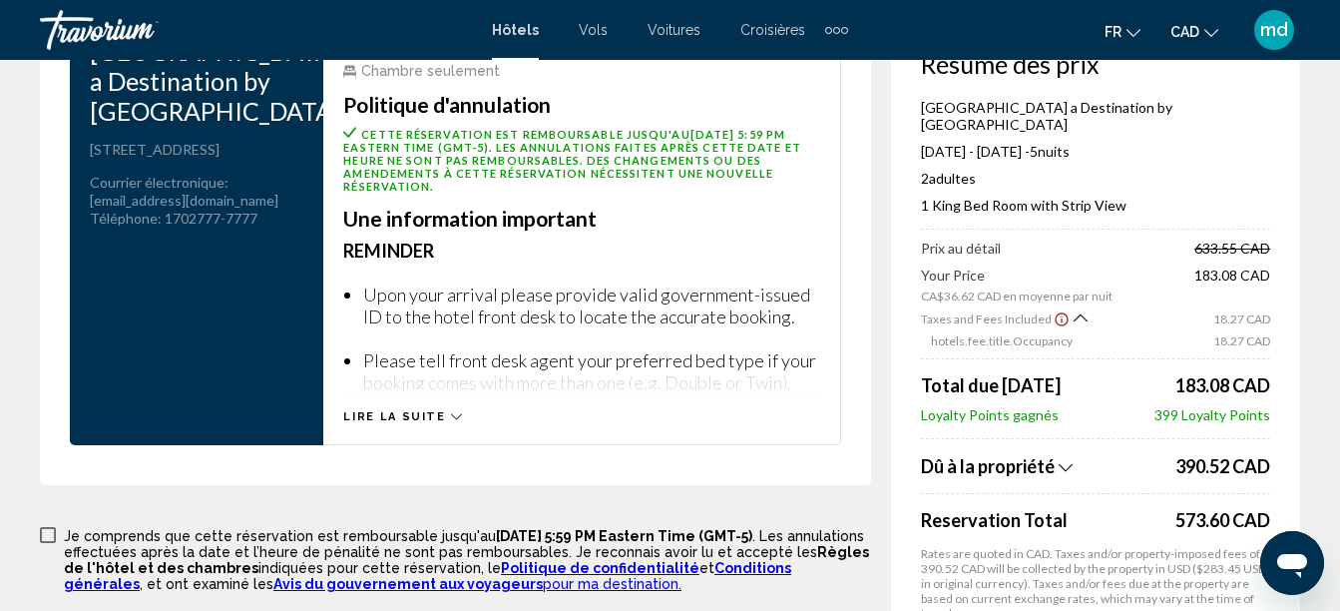
click at [1048, 454] on button "Dû à la propriété" at bounding box center [1045, 466] width 249 height 24
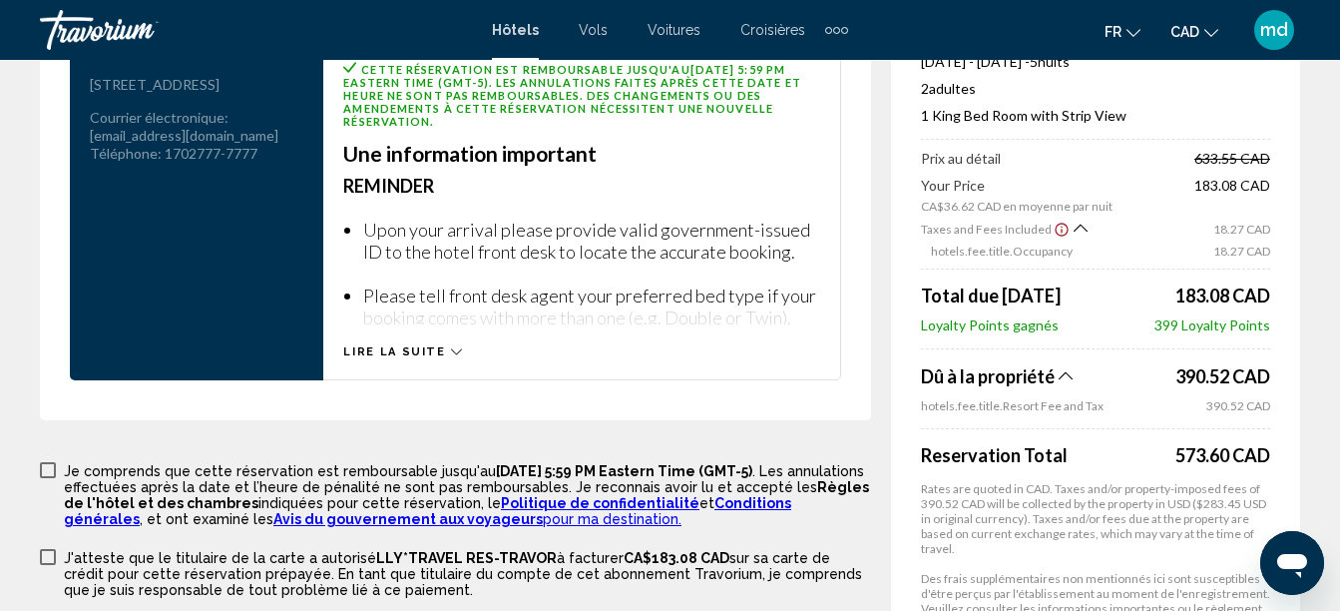
scroll to position [2974, 0]
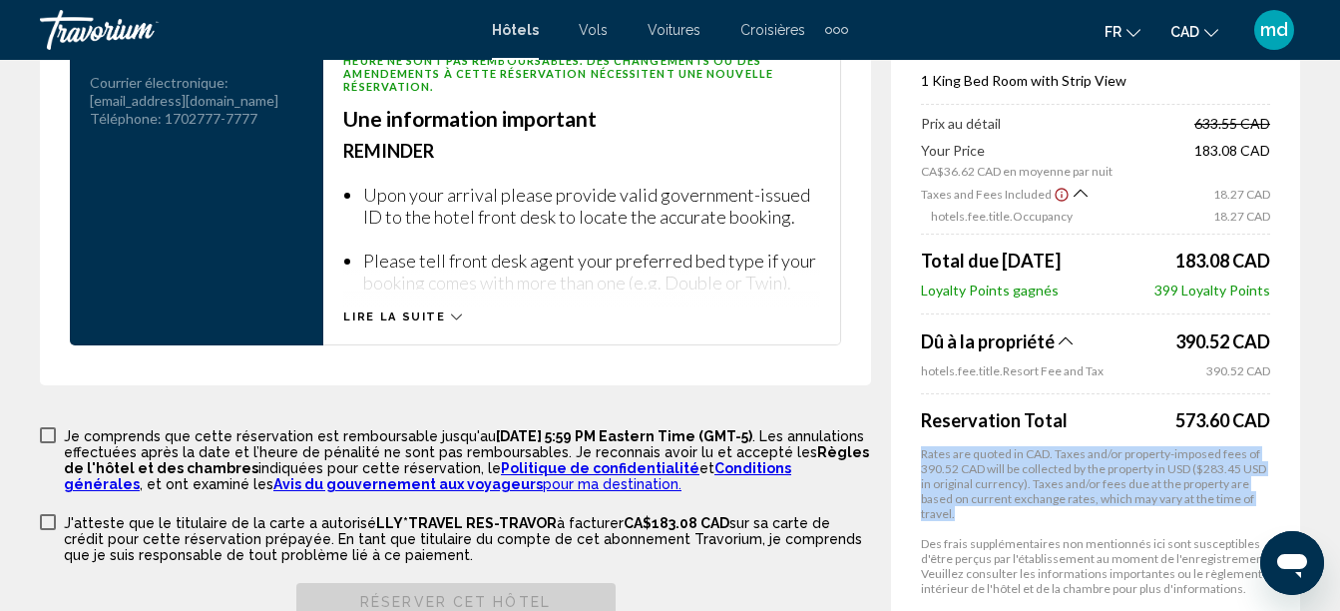
drag, startPoint x: 979, startPoint y: 483, endPoint x: 923, endPoint y: 414, distance: 88.7
click at [923, 446] on p "Rates are quoted in CAD. Taxes and/or property-imposed fees of 390.52 CAD will …" at bounding box center [1095, 483] width 349 height 75
click at [982, 470] on p "Rates are quoted in CAD. Taxes and/or property-imposed fees of 390.52 CAD will …" at bounding box center [1095, 483] width 349 height 75
drag, startPoint x: 950, startPoint y: 480, endPoint x: 913, endPoint y: 411, distance: 78.1
click at [913, 411] on div "Résumé des prix Rio Hotel & Casino a Destination by Hyatt Hotel Sep 15, 2025 - …" at bounding box center [1095, 267] width 409 height 766
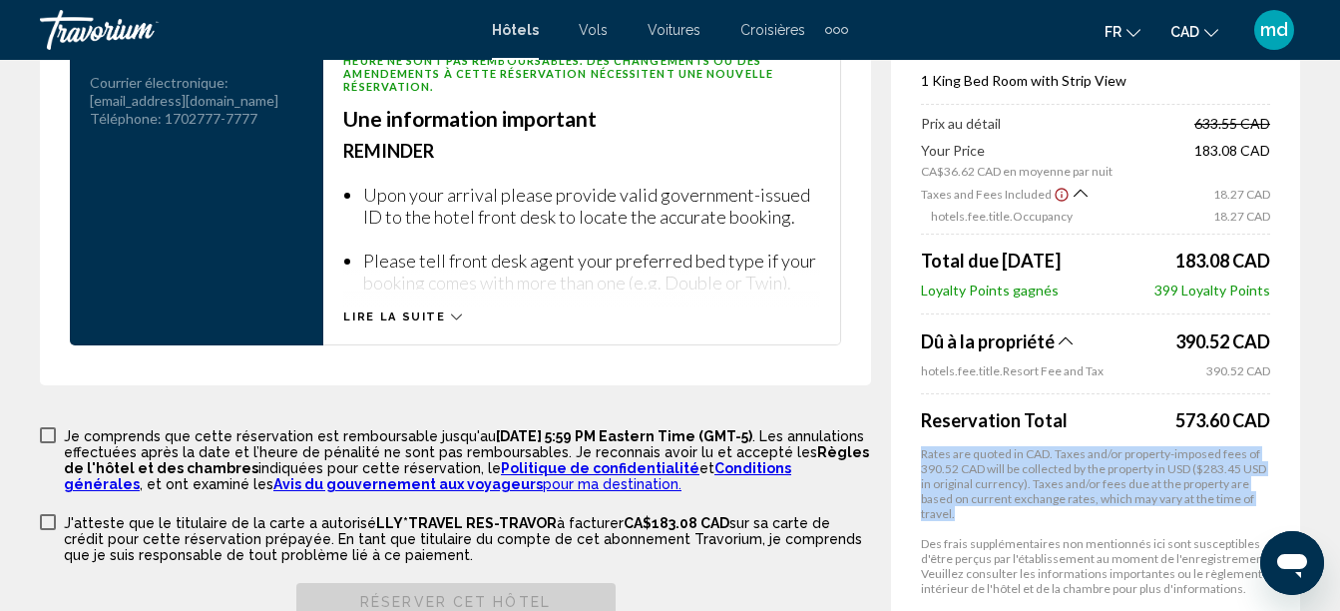
copy p "Rates are quoted in CAD. Taxes and/or property-imposed fees of 390.52 CAD will …"
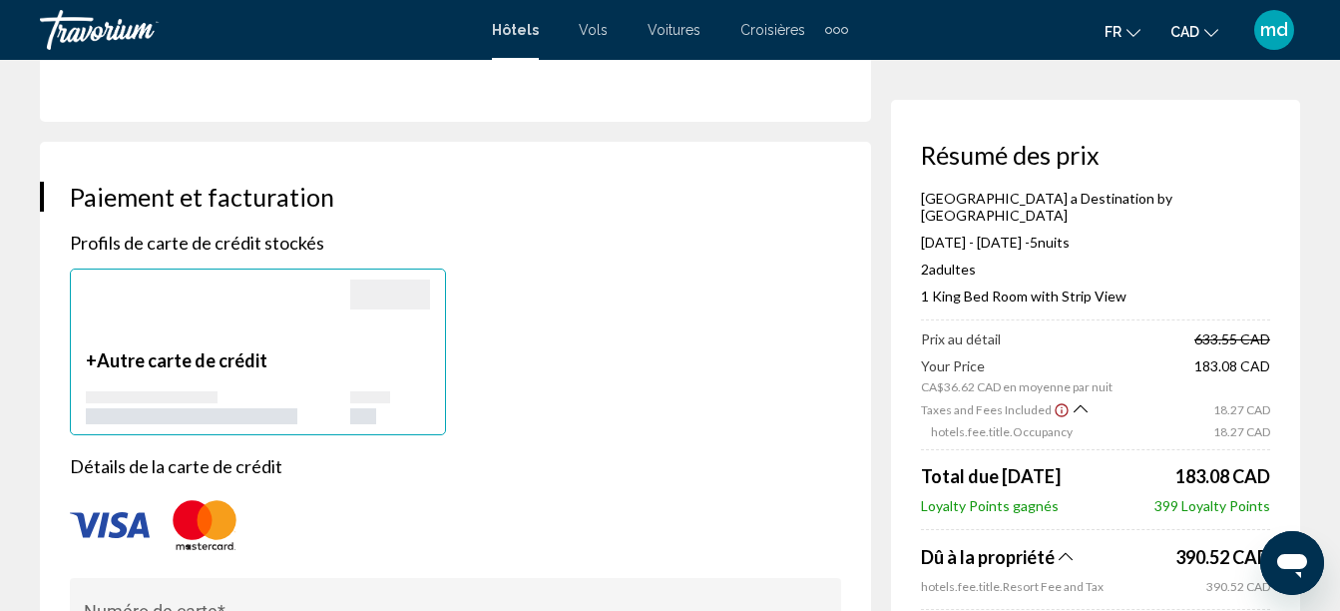
scroll to position [1277, 0]
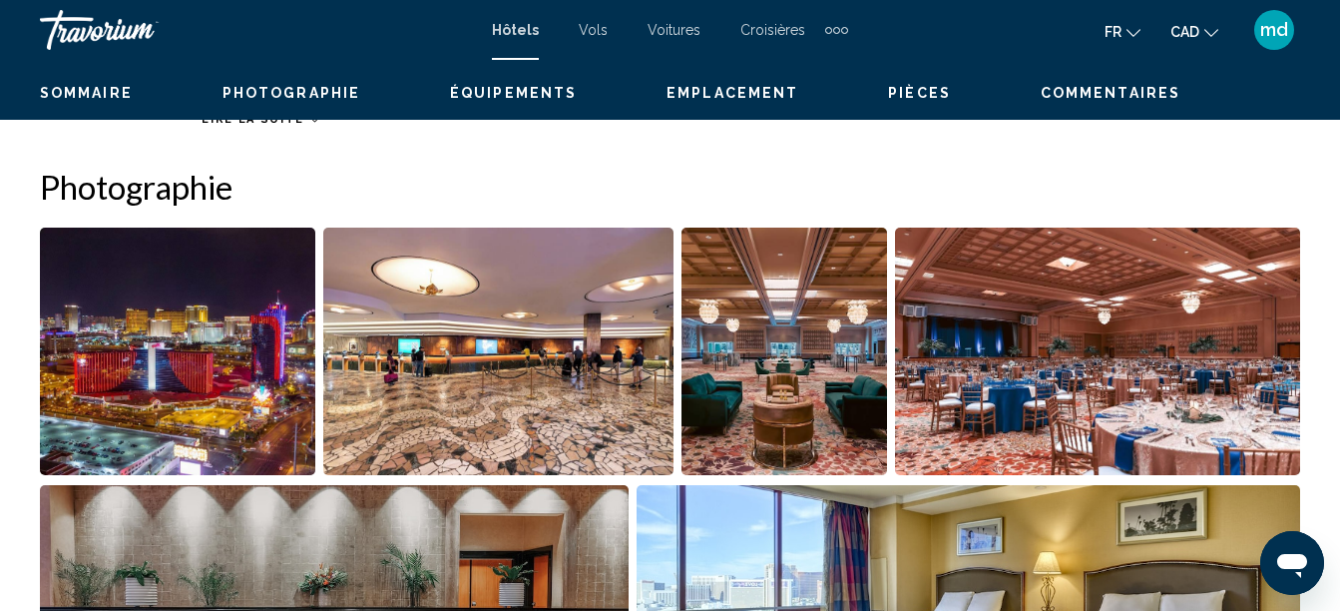
scroll to position [229, 0]
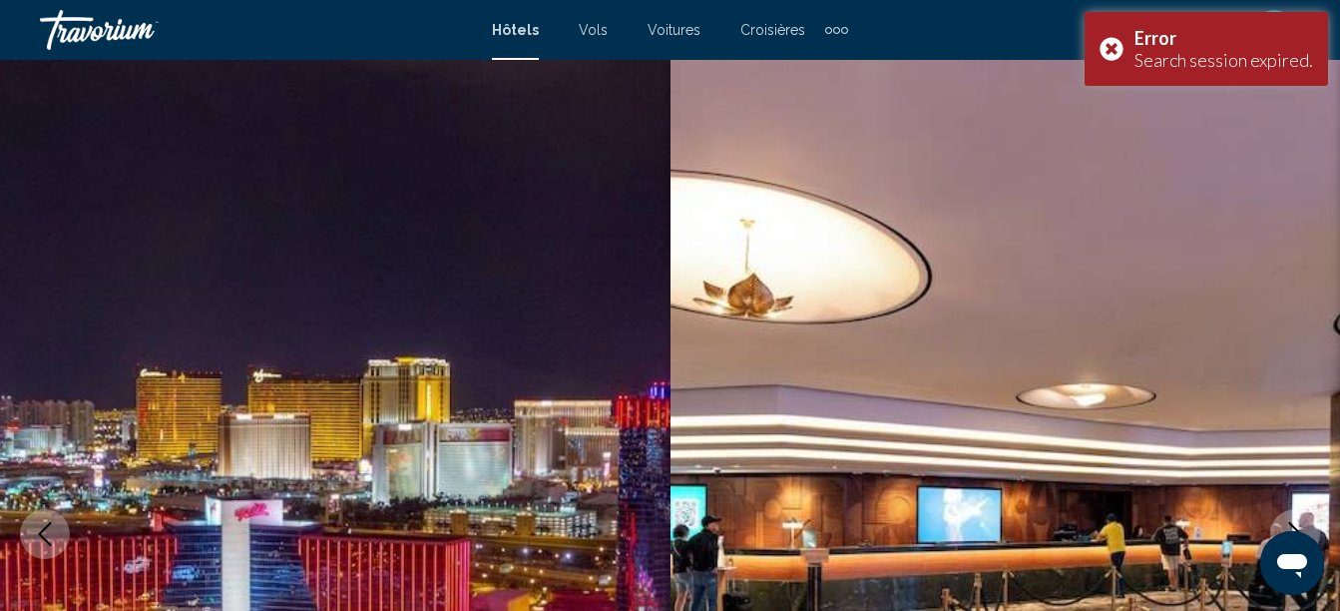
scroll to position [1019, 0]
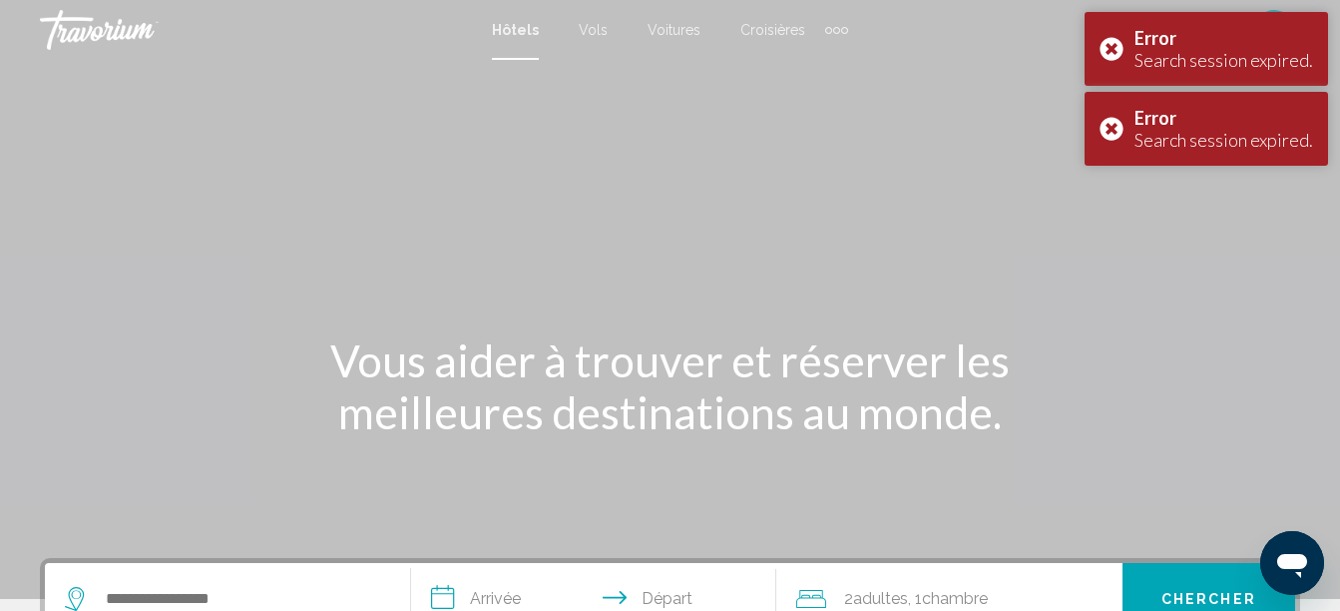
scroll to position [1019, 0]
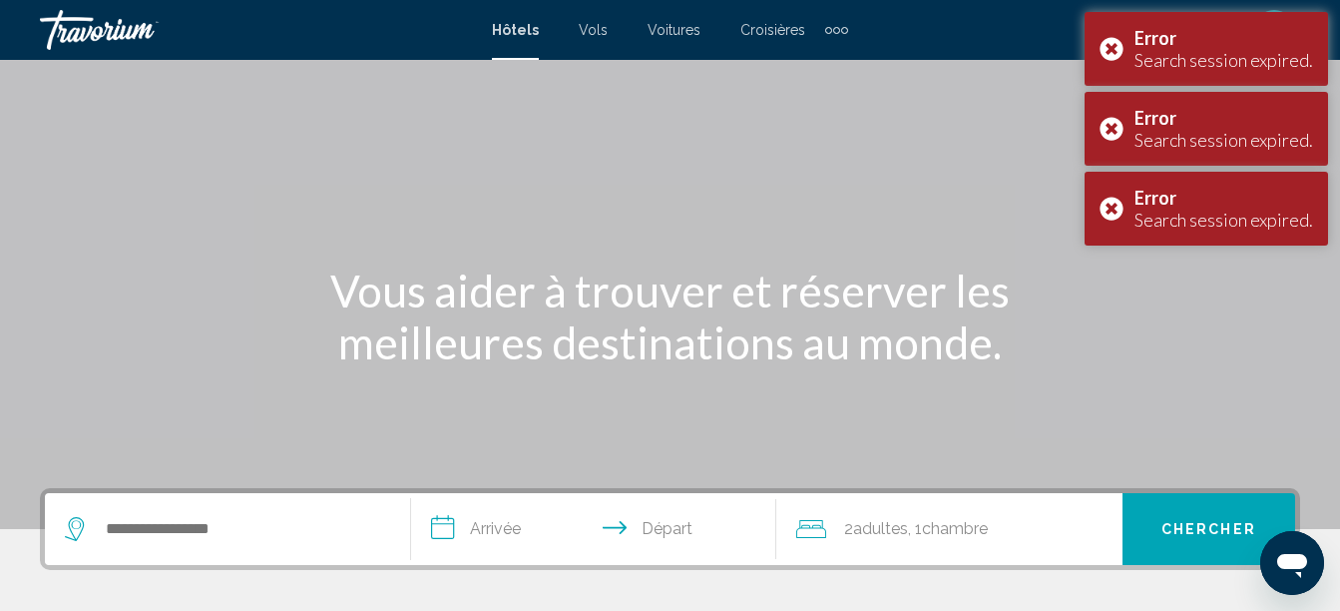
scroll to position [200, 0]
